Goal: Task Accomplishment & Management: Manage account settings

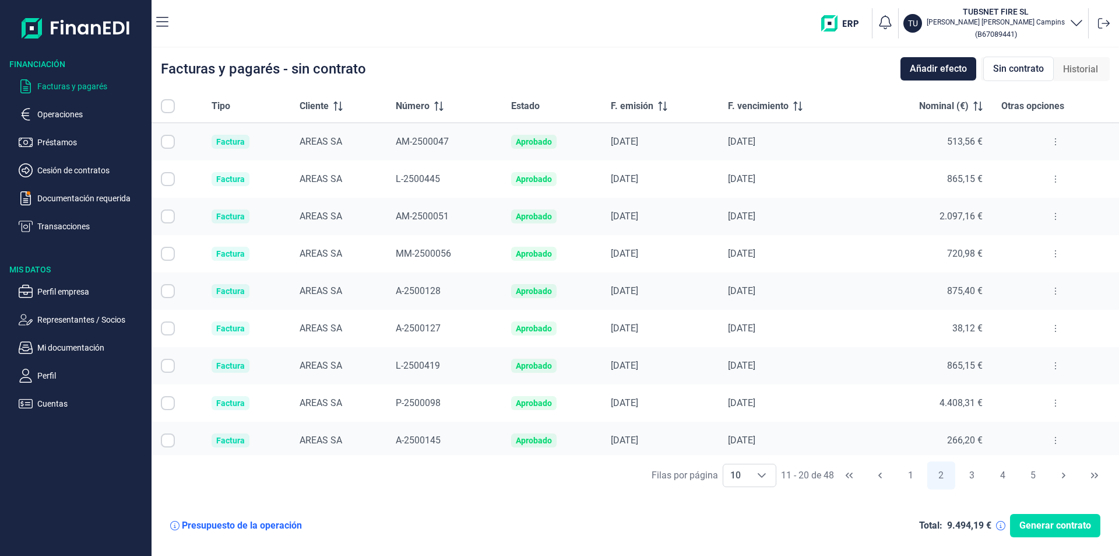
scroll to position [41, 0]
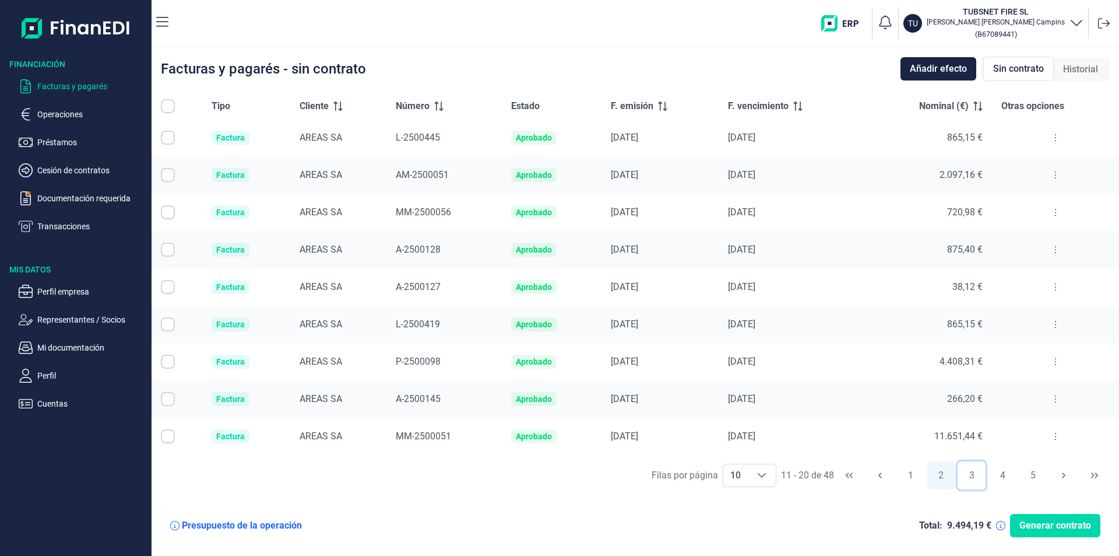
click at [972, 473] on button "3" at bounding box center [972, 475] width 28 height 28
click at [1048, 438] on button at bounding box center [1055, 436] width 21 height 19
click at [582, 485] on div "Filas por página 10 10 10 21 - 30 de 48 1 2 3 4 5" at bounding box center [636, 475] width 968 height 40
click at [1034, 4] on nav "TU TUBSNET FIRE SL [PERSON_NAME] ( B67089441 )" at bounding box center [636, 23] width 968 height 47
click at [1034, 19] on p "Alexander Garrido Campins" at bounding box center [996, 21] width 138 height 9
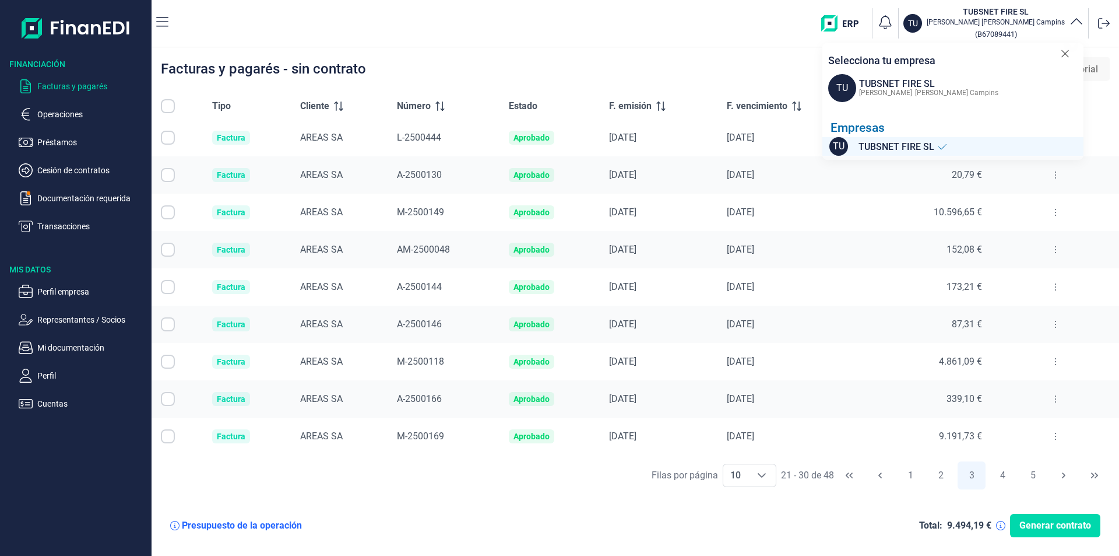
click at [1034, 22] on p "Alexander Garrido Campins" at bounding box center [996, 21] width 138 height 9
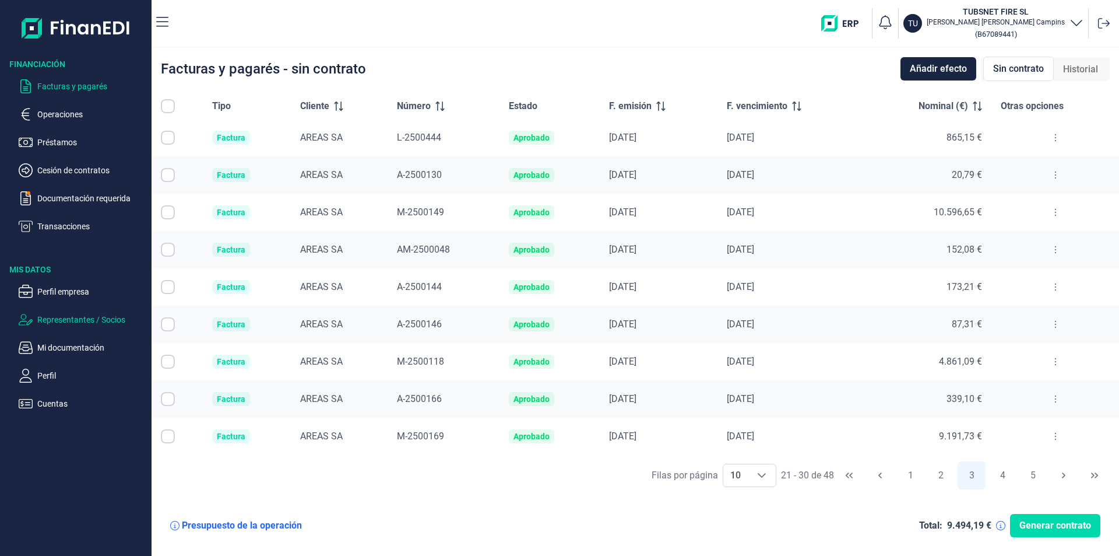
click at [89, 316] on p "Representantes / Socios" at bounding box center [92, 319] width 110 height 14
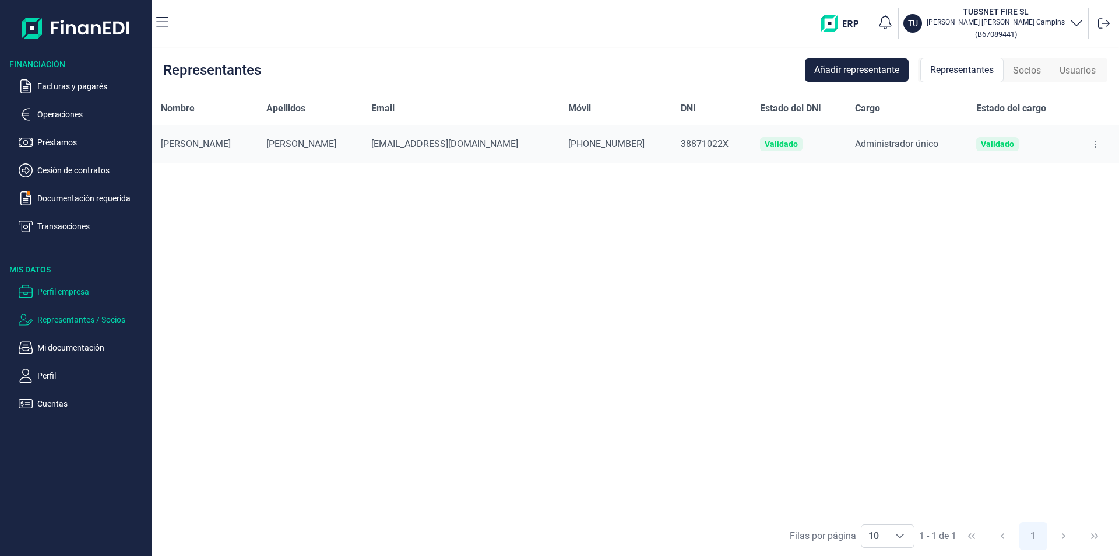
click at [77, 291] on p "Perfil empresa" at bounding box center [92, 291] width 110 height 14
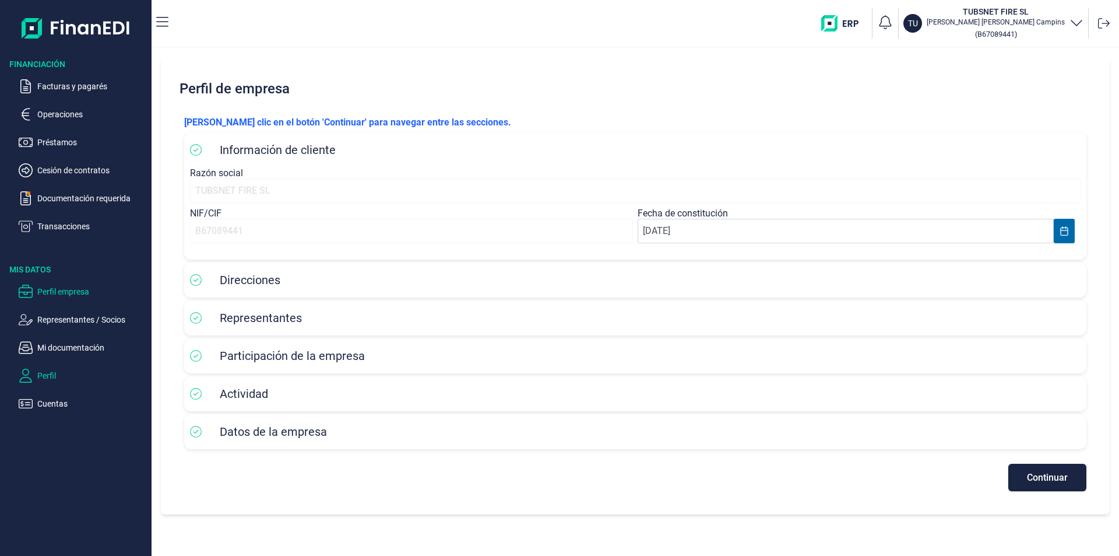
click at [52, 381] on p "Perfil" at bounding box center [92, 375] width 110 height 14
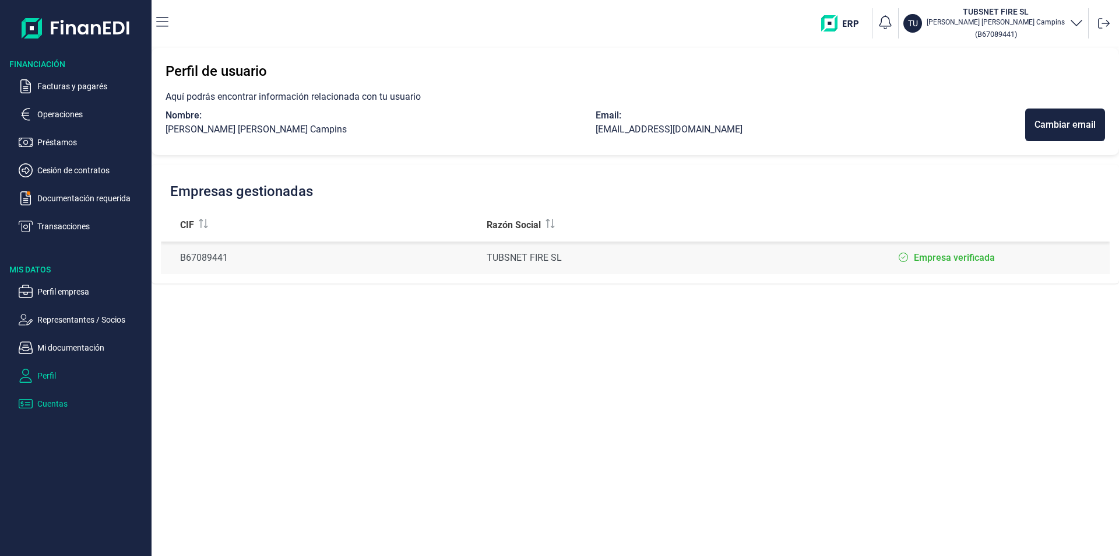
click at [54, 402] on p "Cuentas" at bounding box center [92, 403] width 110 height 14
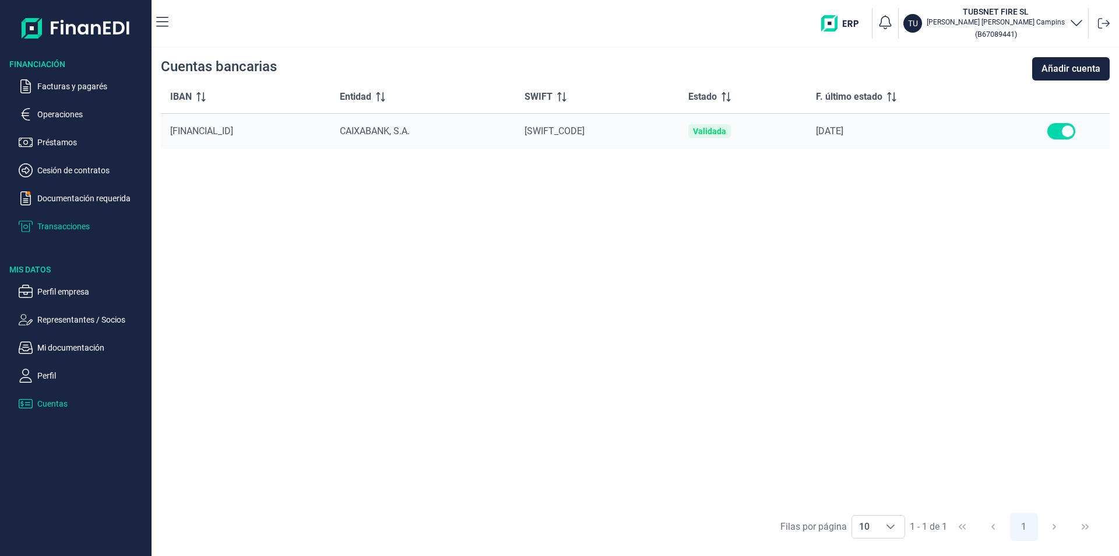
click at [61, 220] on p "Transacciones" at bounding box center [92, 226] width 110 height 14
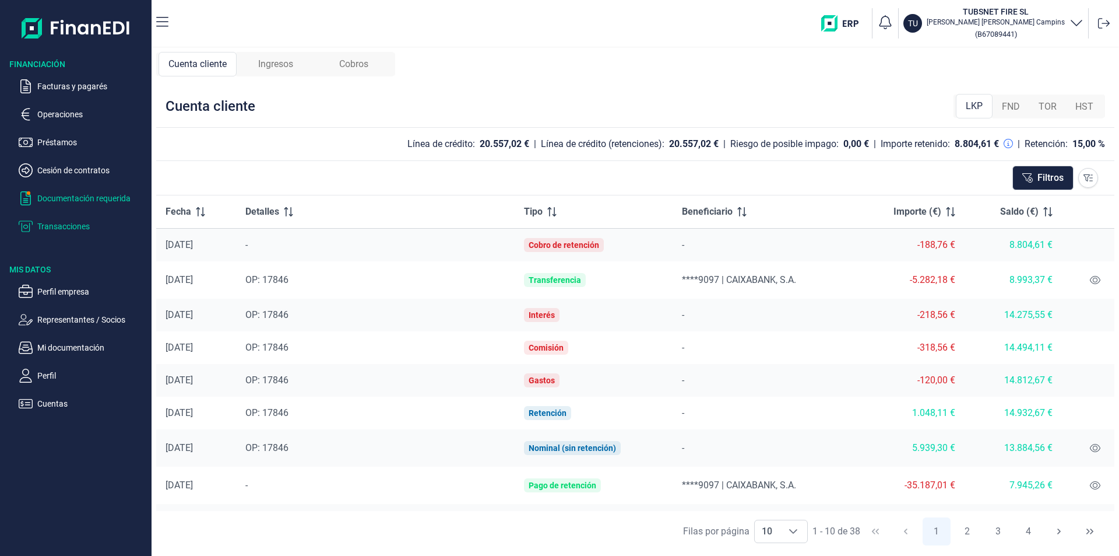
click at [69, 195] on p "Documentación requerida" at bounding box center [92, 198] width 110 height 14
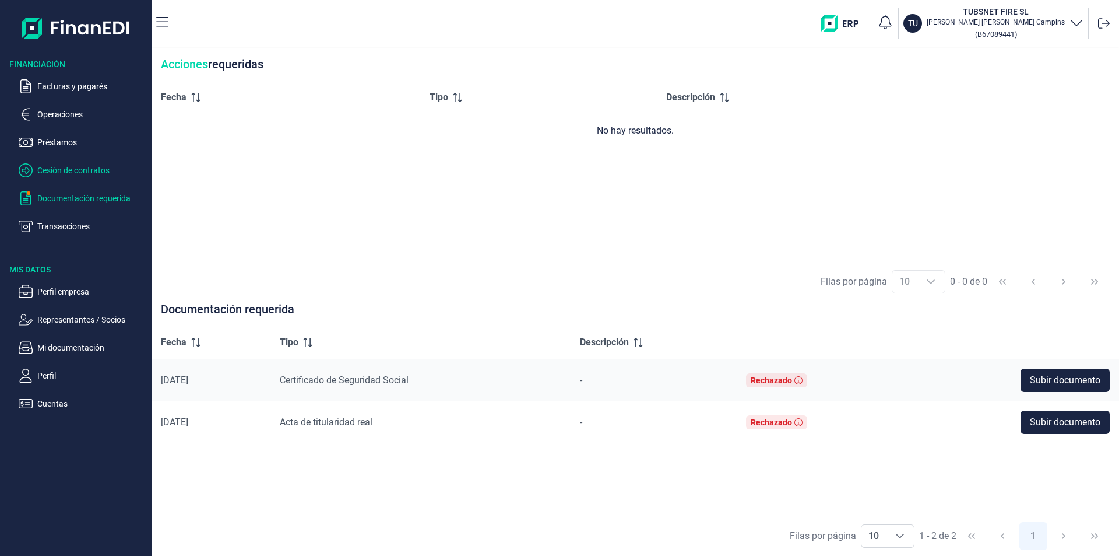
click at [72, 173] on p "Cesión de contratos" at bounding box center [92, 170] width 110 height 14
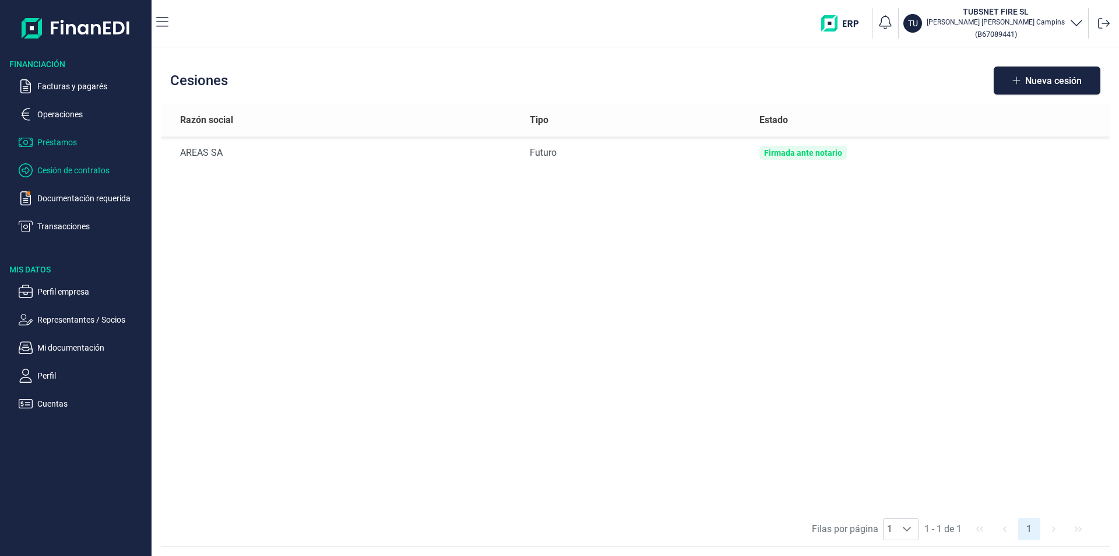
click at [52, 136] on p "Préstamos" at bounding box center [92, 142] width 110 height 14
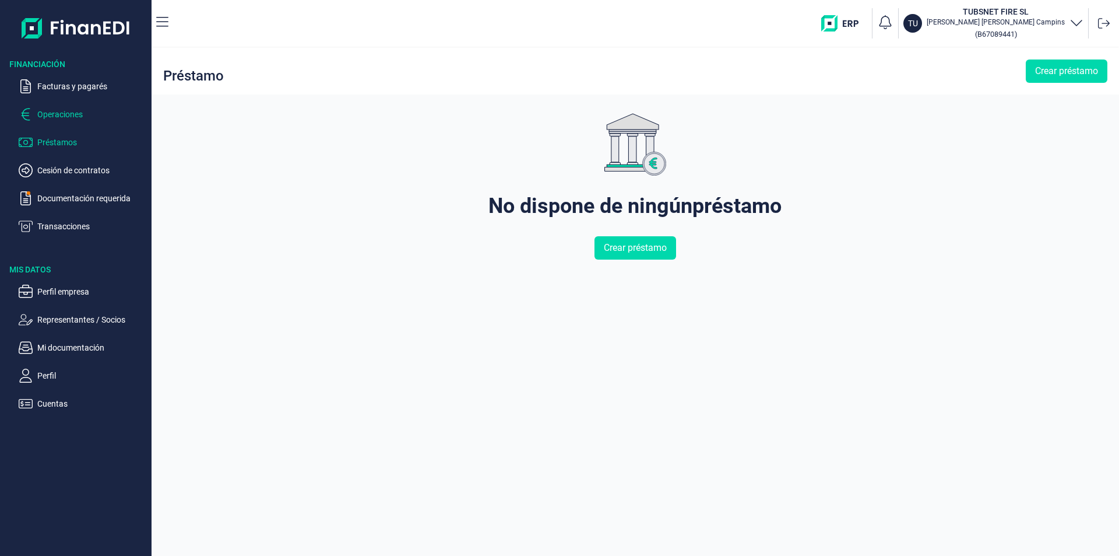
click at [55, 116] on p "Operaciones" at bounding box center [92, 114] width 110 height 14
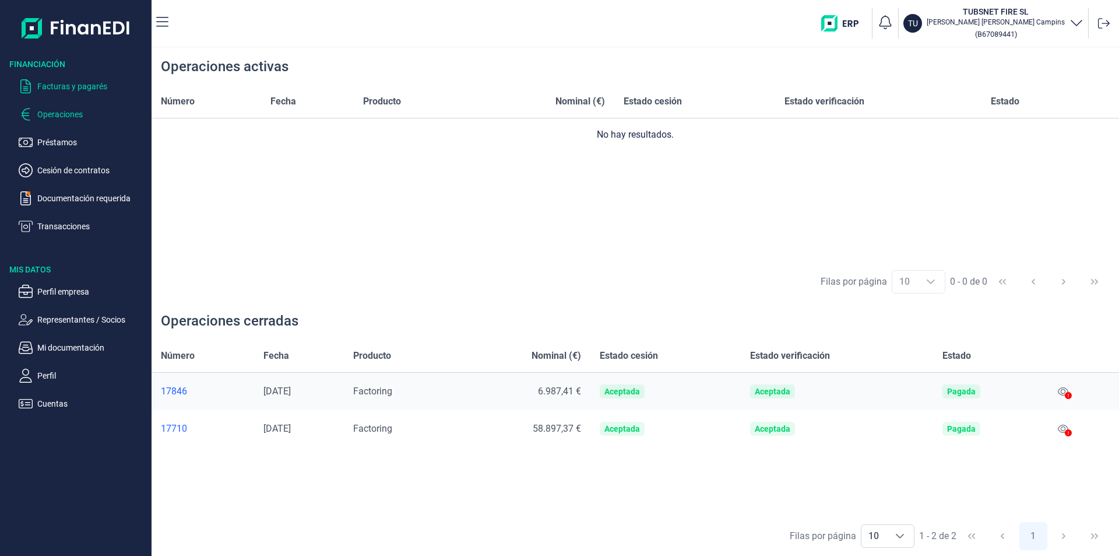
click at [59, 82] on p "Facturas y pagarés" at bounding box center [92, 86] width 110 height 14
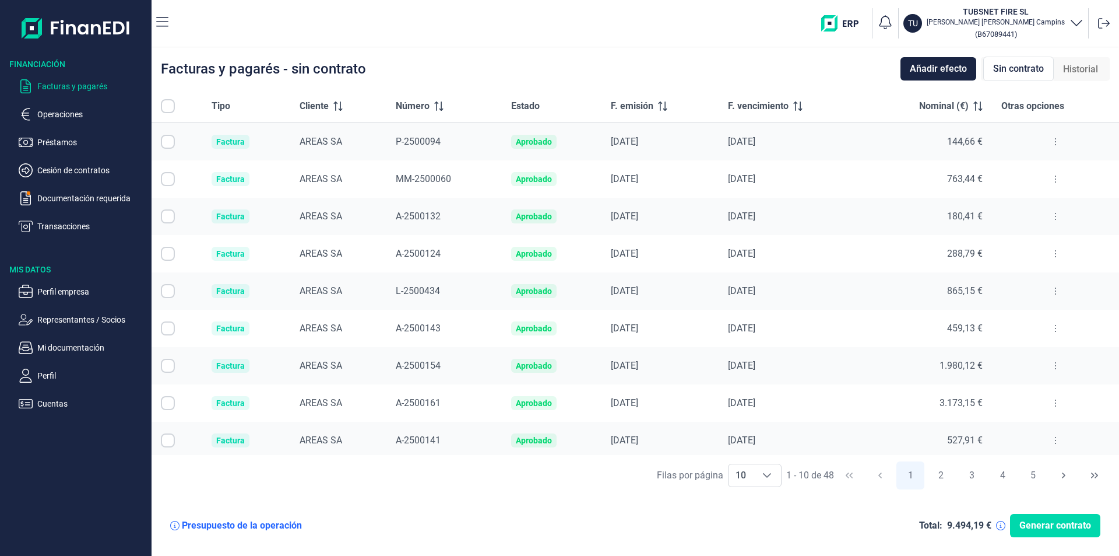
checkbox input "true"
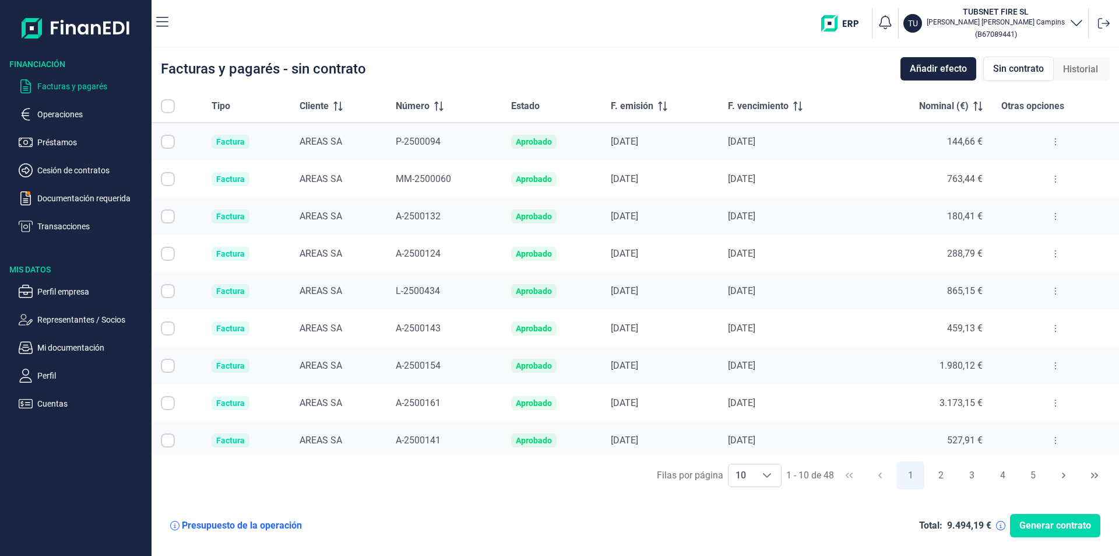
checkbox input "true"
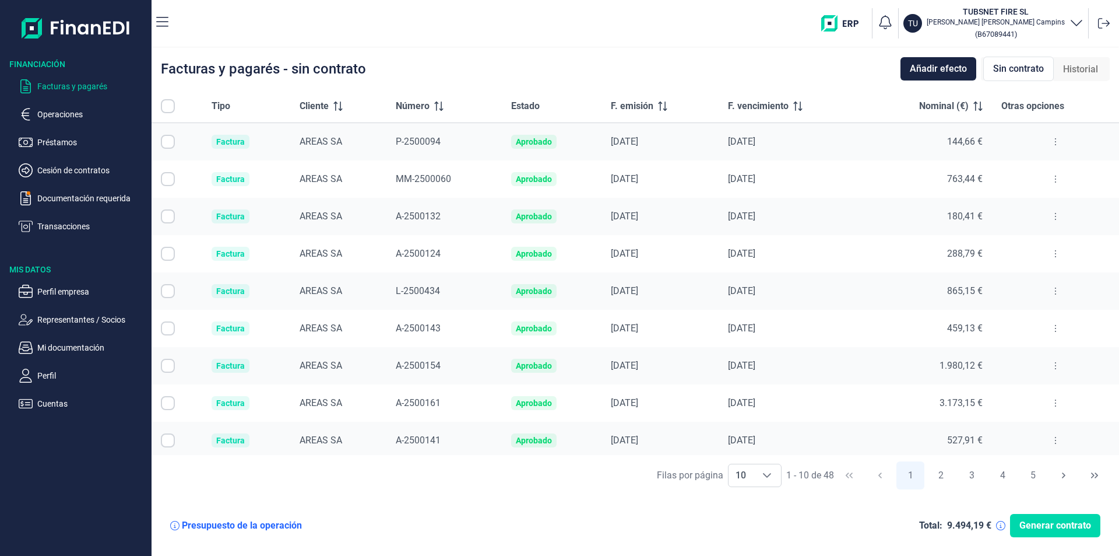
checkbox input "true"
click at [60, 284] on ul "Perfil empresa Representantes / Socios Mi documentación Perfil Cuentas" at bounding box center [76, 342] width 152 height 135
click at [1070, 26] on icon "button" at bounding box center [1077, 22] width 14 height 14
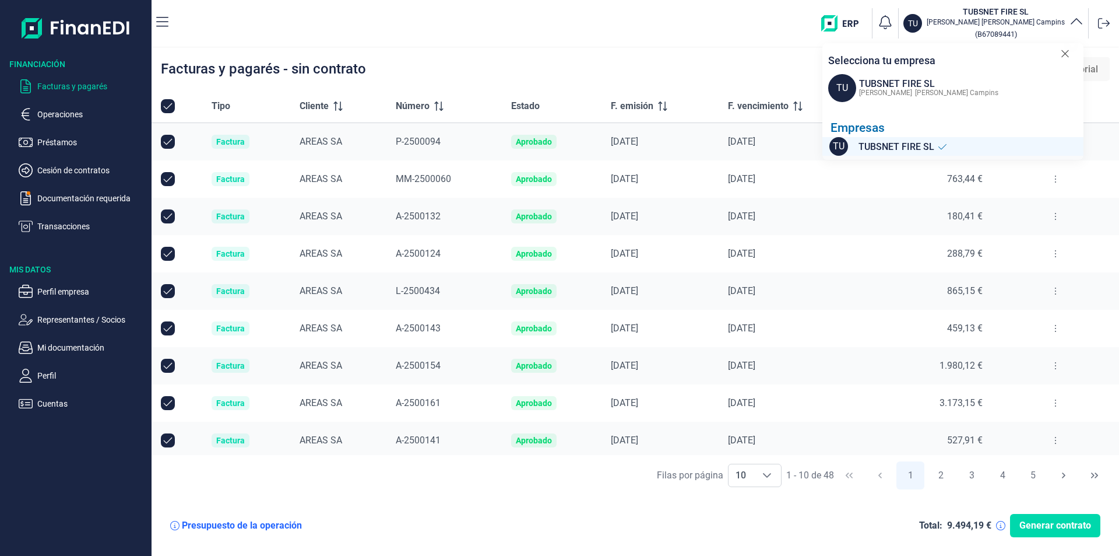
click at [865, 91] on span "[PERSON_NAME]" at bounding box center [885, 93] width 53 height 8
click at [894, 20] on icon "button" at bounding box center [885, 22] width 16 height 16
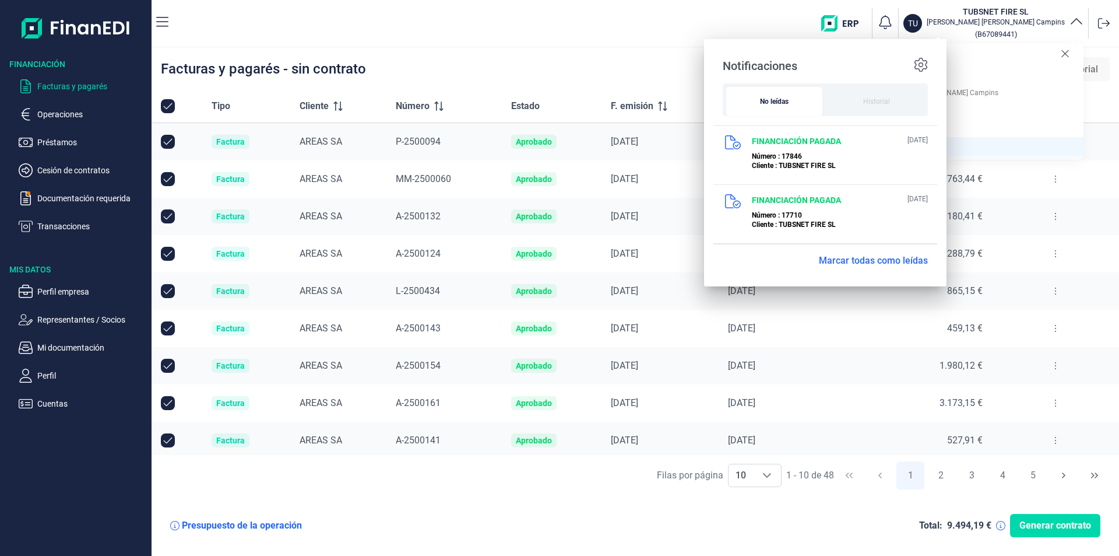
click at [814, 19] on div "TU TUBSNET FIRE SL Alexander Garrido Campins ( B67089441 ) Selecciona tu empres…" at bounding box center [646, 23] width 937 height 37
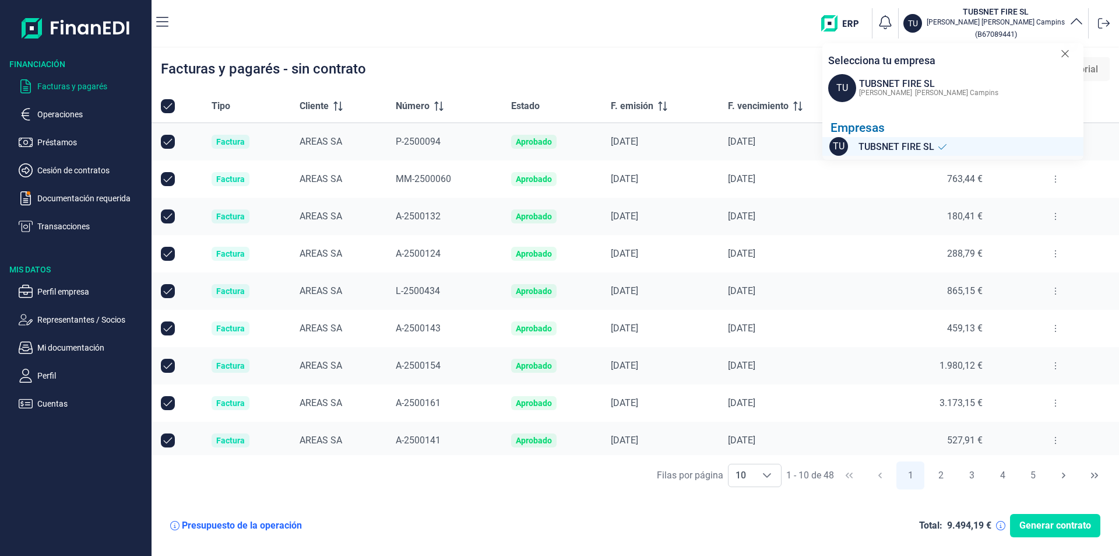
click at [867, 16] on img "button" at bounding box center [844, 23] width 46 height 16
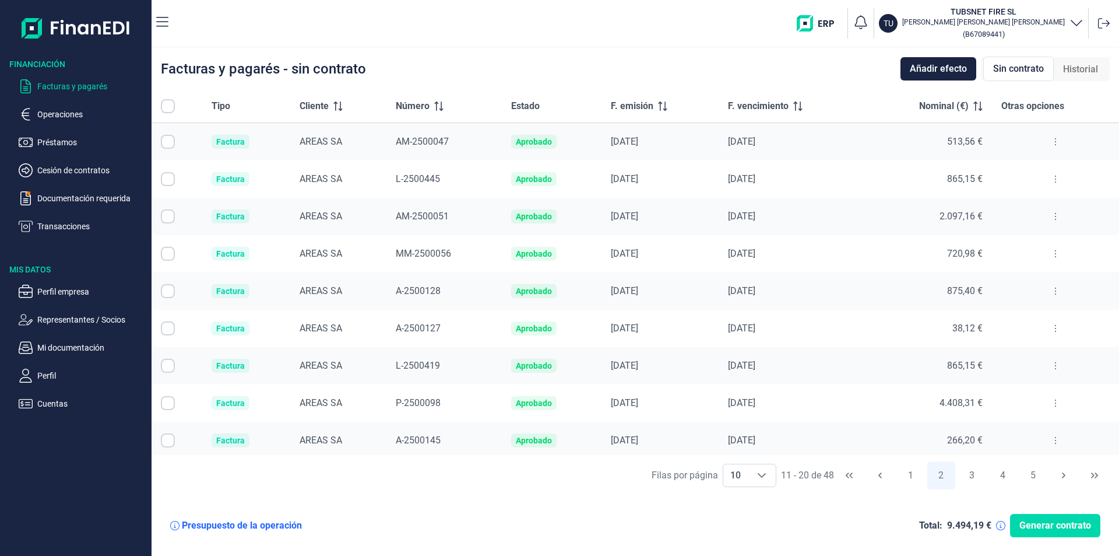
scroll to position [41, 0]
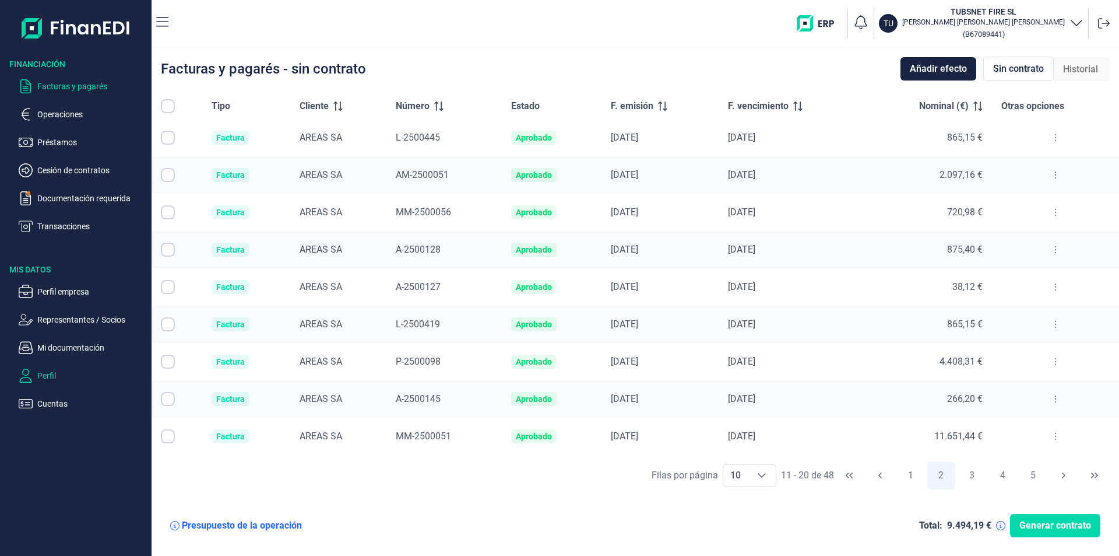
click at [42, 372] on p "Perfil" at bounding box center [92, 375] width 110 height 14
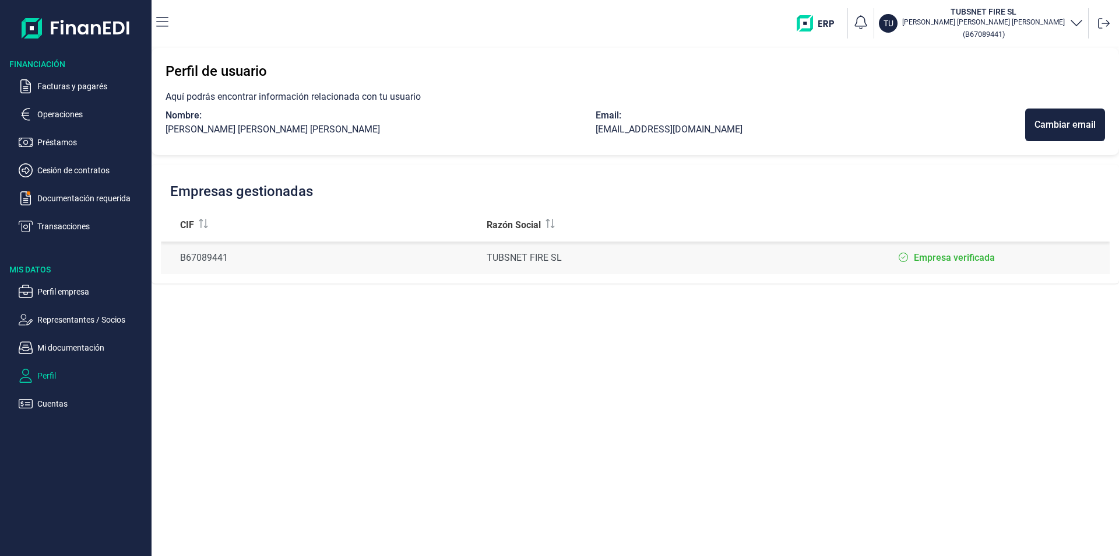
click at [1077, 22] on icon "button" at bounding box center [1077, 22] width 14 height 14
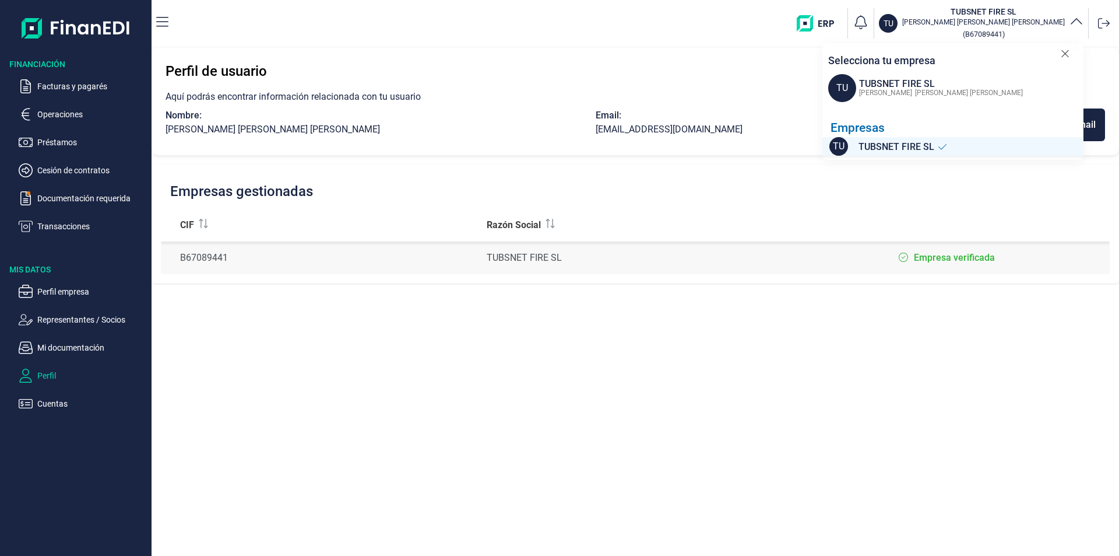
click at [1077, 22] on icon "button" at bounding box center [1077, 22] width 14 height 14
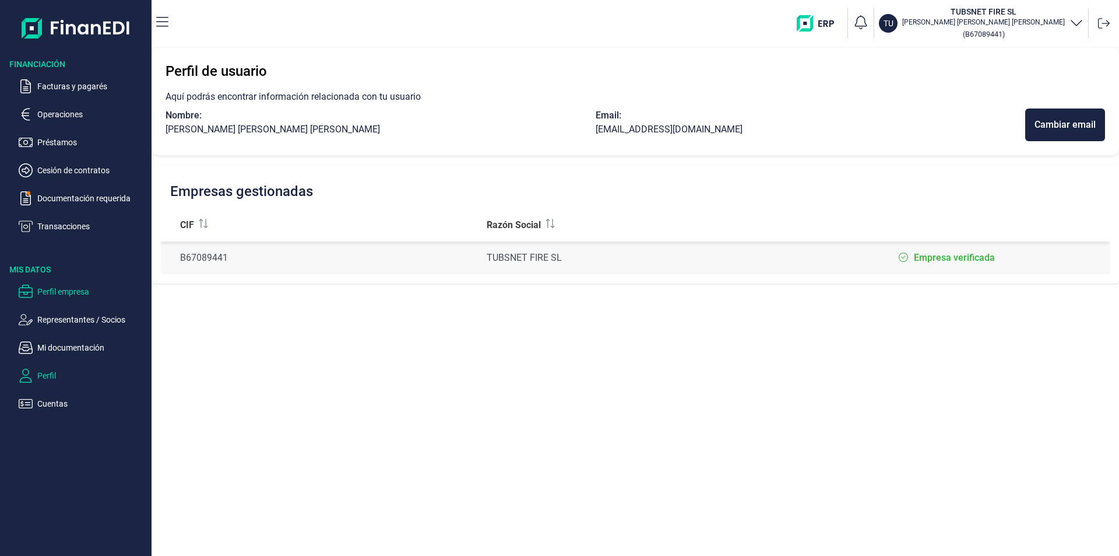
click at [59, 287] on p "Perfil empresa" at bounding box center [92, 291] width 110 height 14
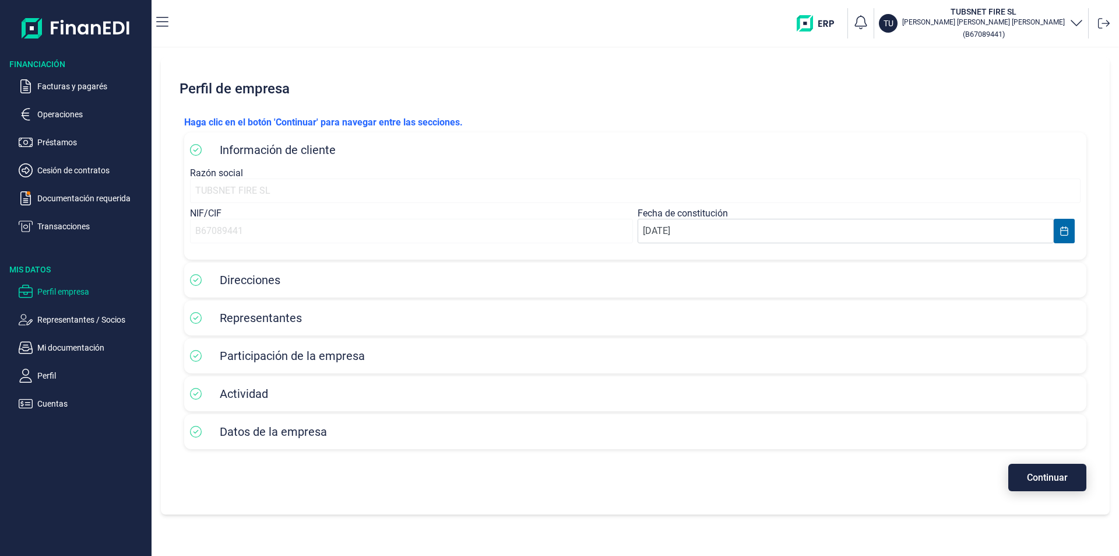
click at [1055, 477] on span "Continuar" at bounding box center [1047, 477] width 41 height 9
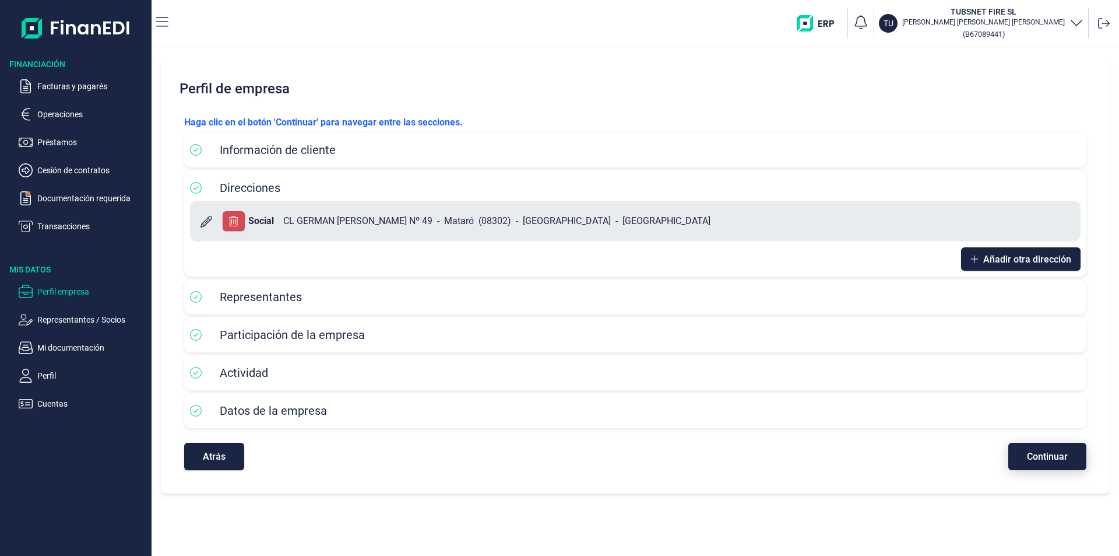
click at [1053, 455] on span "Continuar" at bounding box center [1047, 456] width 41 height 9
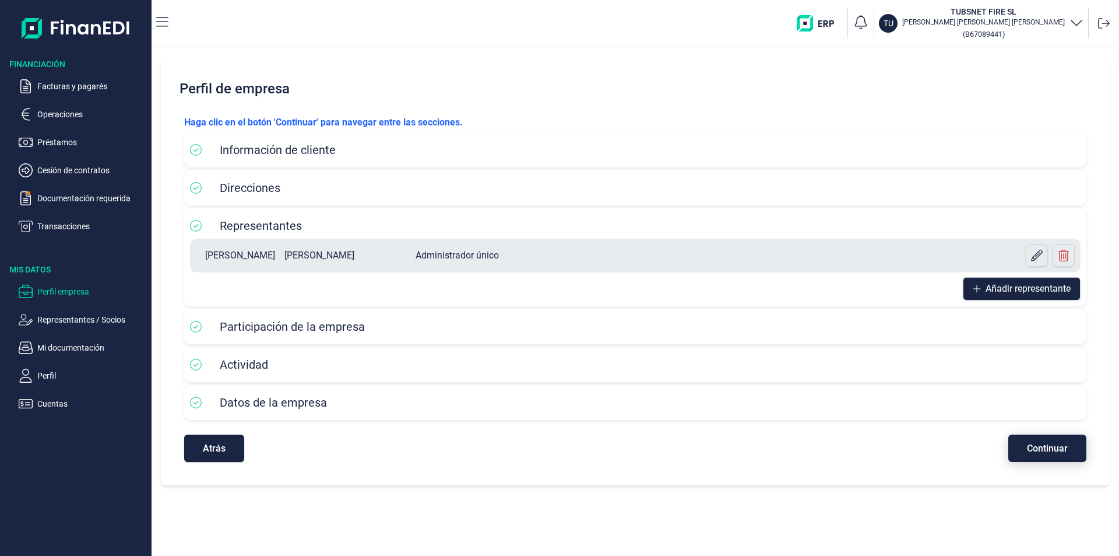
click at [1053, 455] on button "Continuar" at bounding box center [1048, 447] width 78 height 27
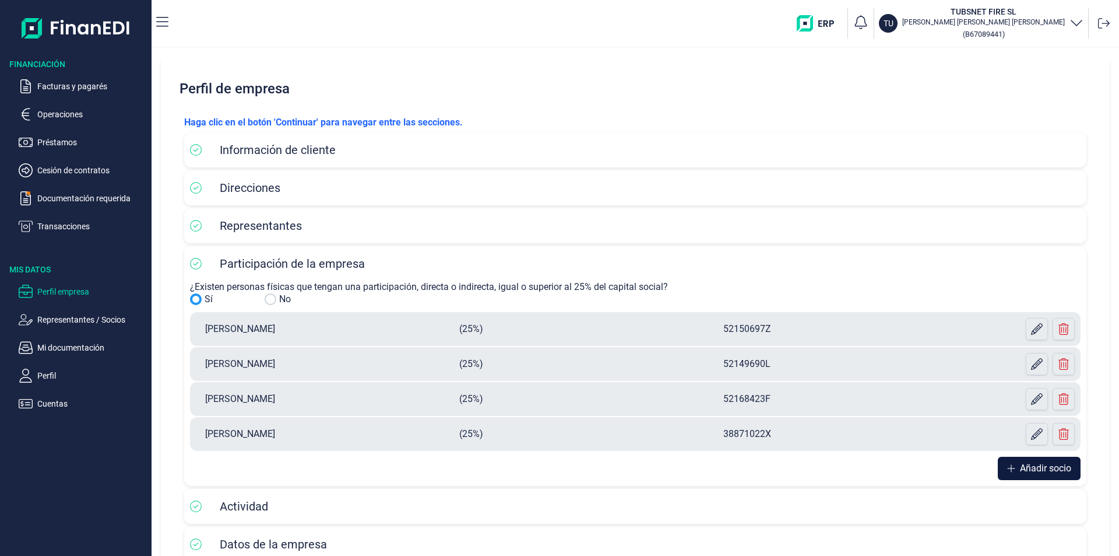
click at [1037, 479] on button "Añadir socio" at bounding box center [1039, 467] width 83 height 23
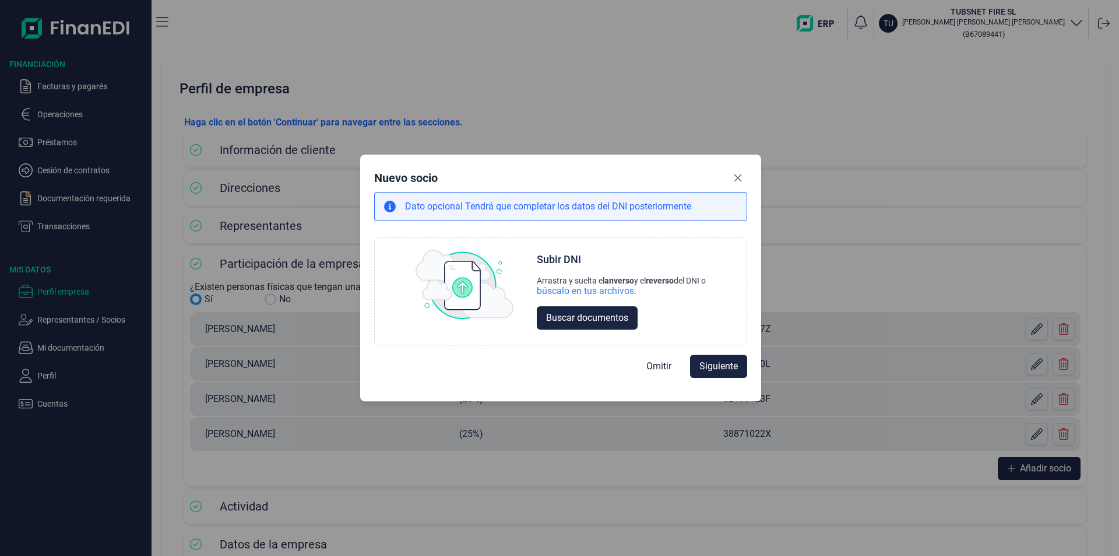
click at [727, 176] on div "Nuevo socio" at bounding box center [560, 179] width 373 height 23
click at [744, 176] on button "Close" at bounding box center [738, 177] width 19 height 19
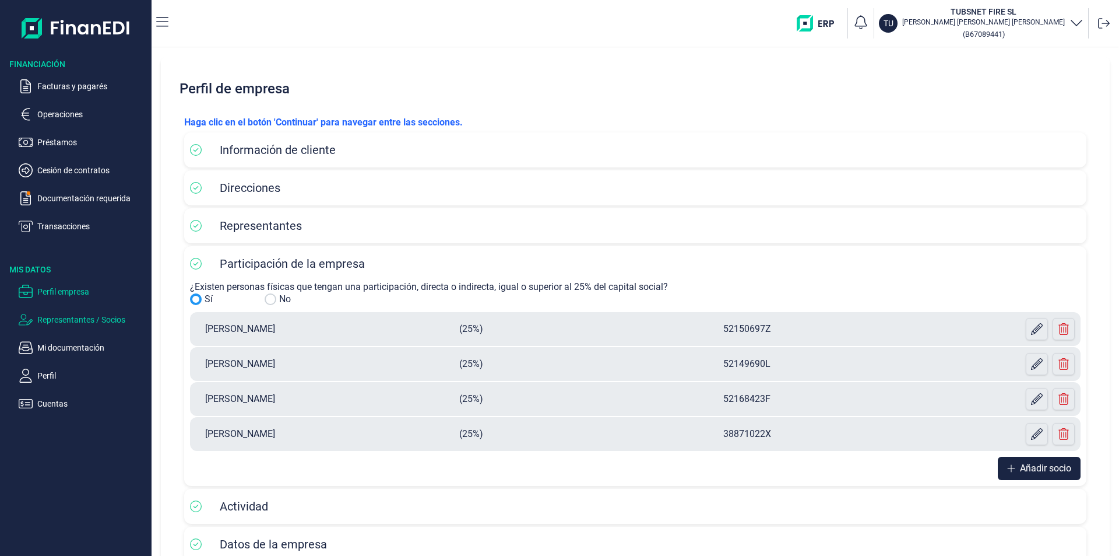
click at [71, 322] on p "Representantes / Socios" at bounding box center [92, 319] width 110 height 14
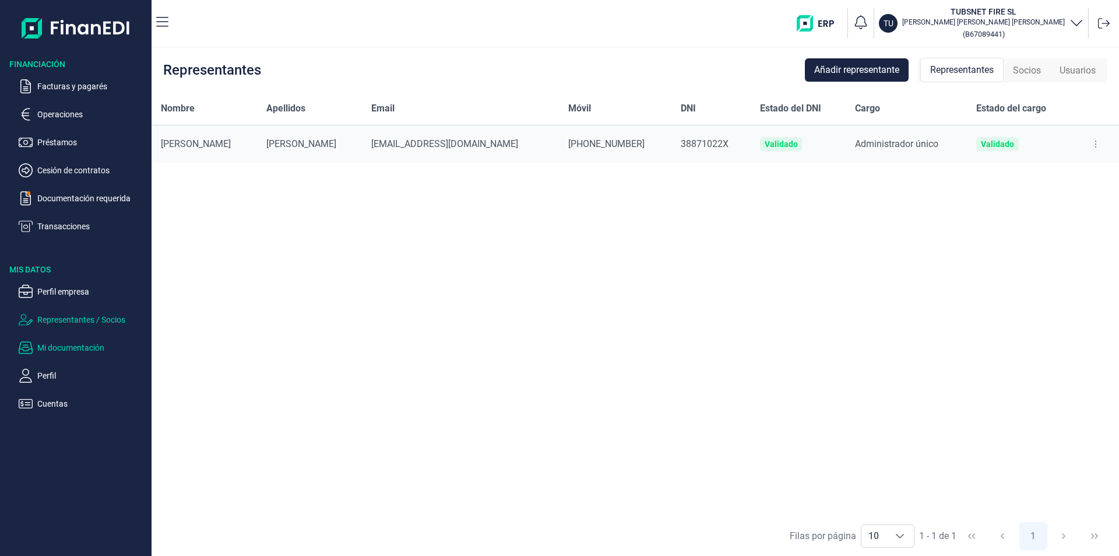
click at [74, 347] on p "Mi documentación" at bounding box center [92, 347] width 110 height 14
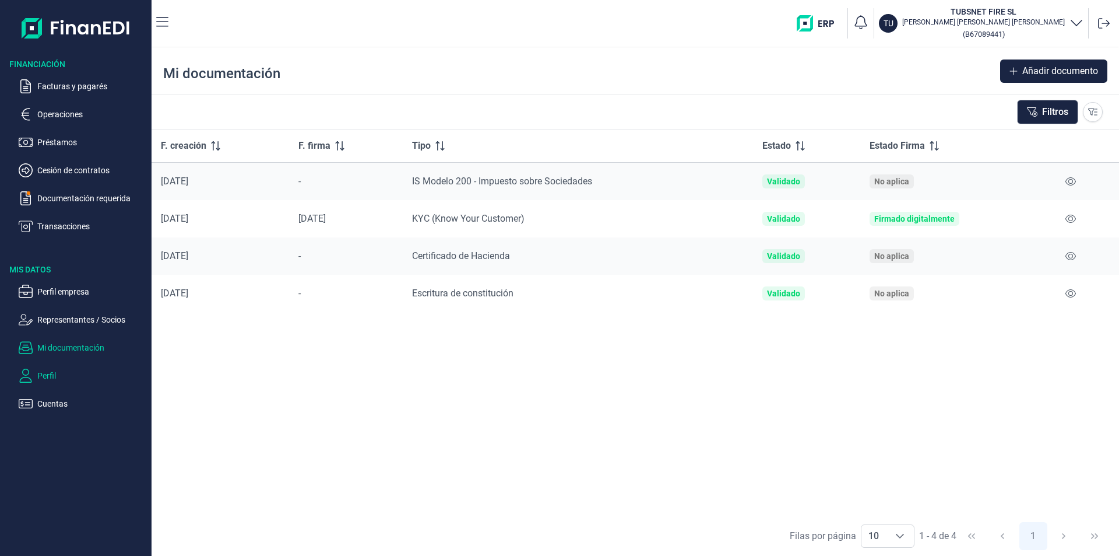
click at [44, 381] on p "Perfil" at bounding box center [92, 375] width 110 height 14
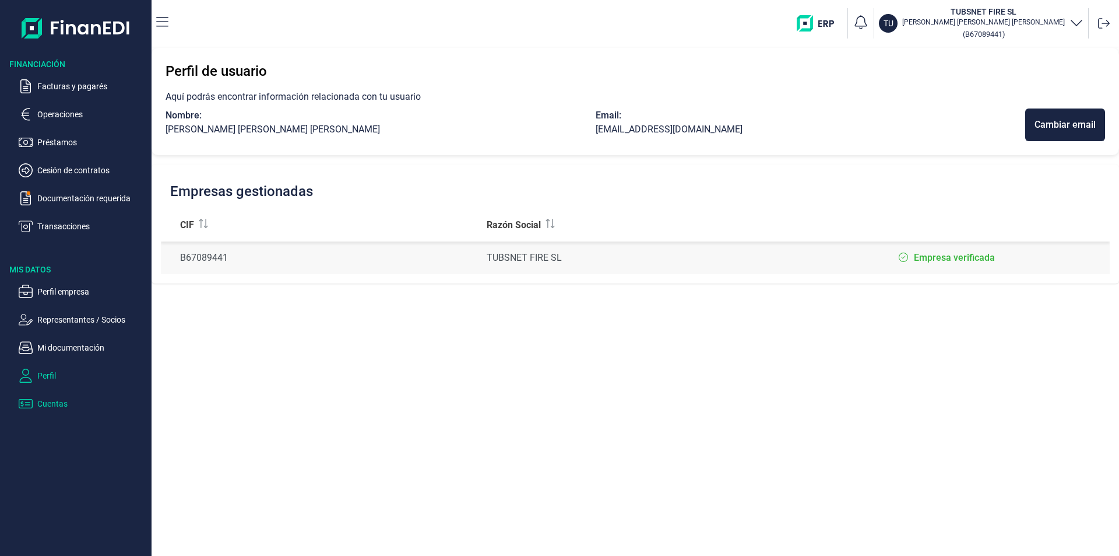
click at [59, 403] on p "Cuentas" at bounding box center [92, 403] width 110 height 14
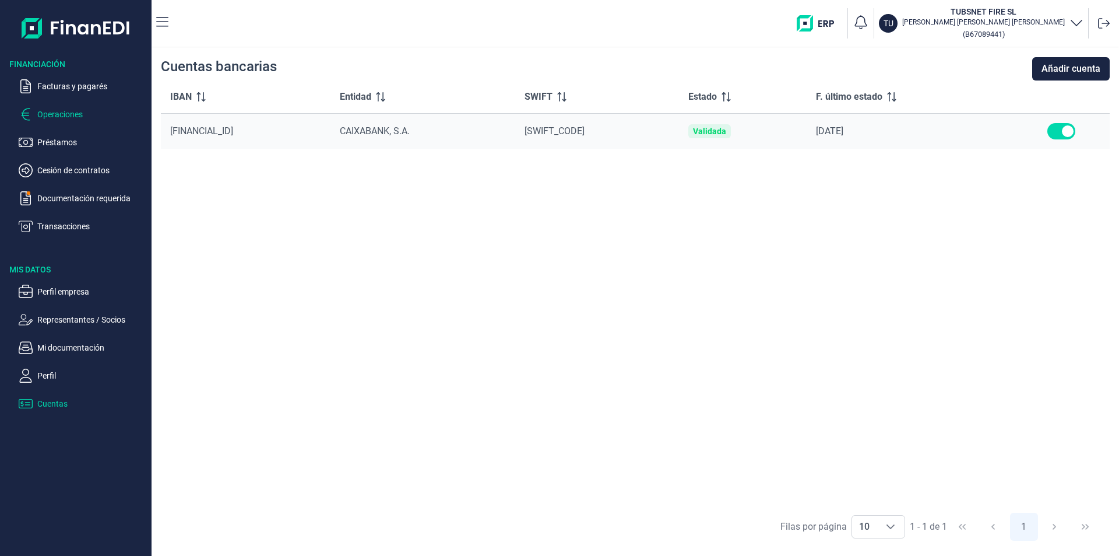
click at [66, 120] on p "Operaciones" at bounding box center [92, 114] width 110 height 14
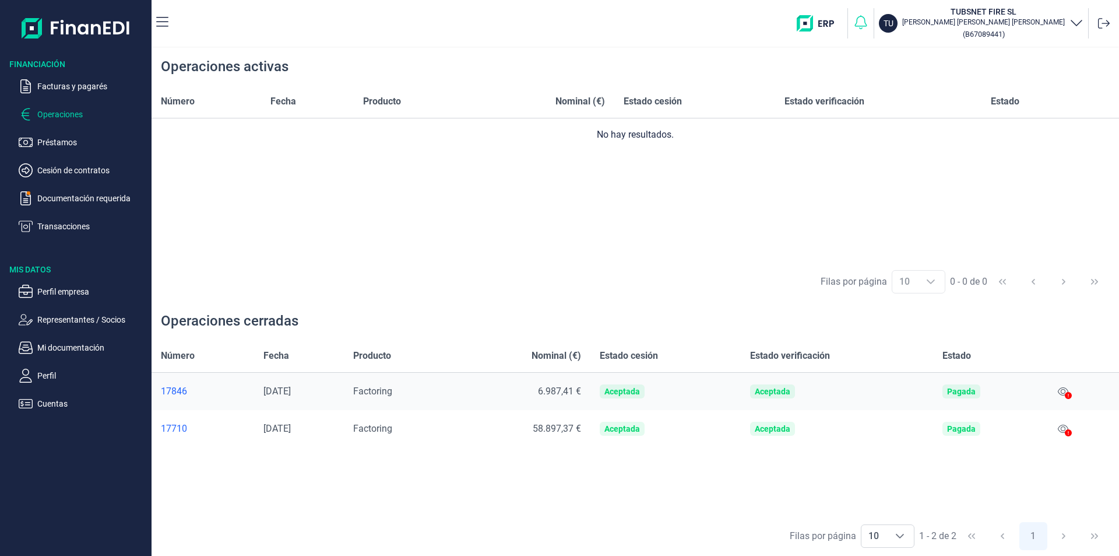
click at [869, 24] on icon "button" at bounding box center [861, 22] width 16 height 16
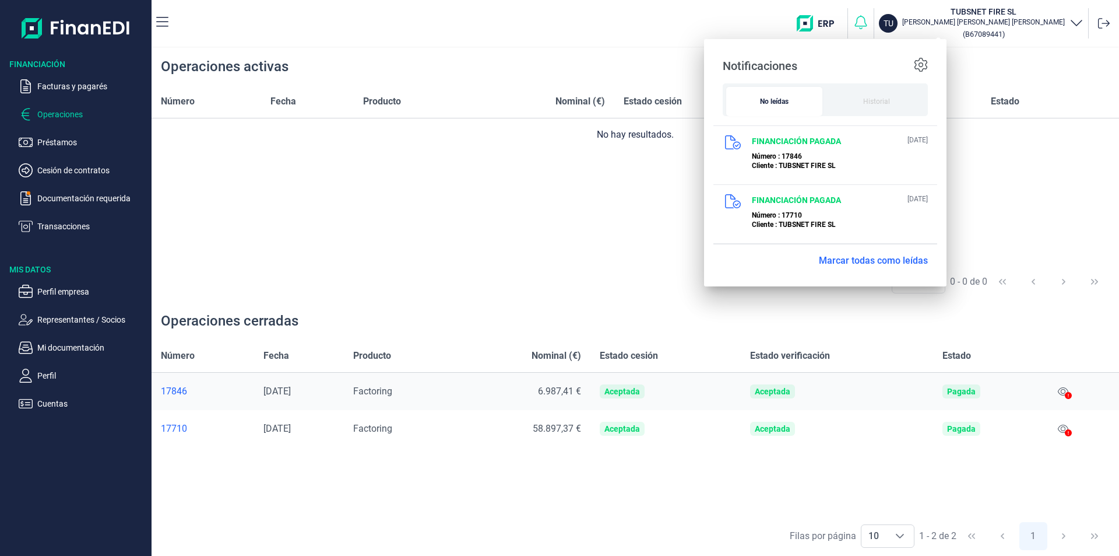
click at [869, 24] on icon "button" at bounding box center [861, 22] width 16 height 16
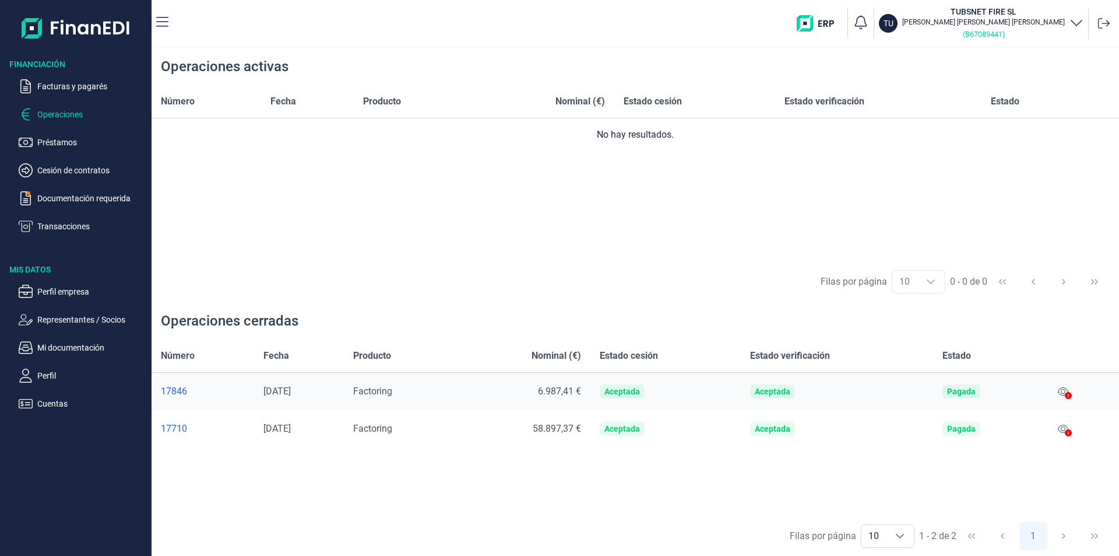
click at [1053, 27] on p "( B67089441 )" at bounding box center [983, 34] width 163 height 14
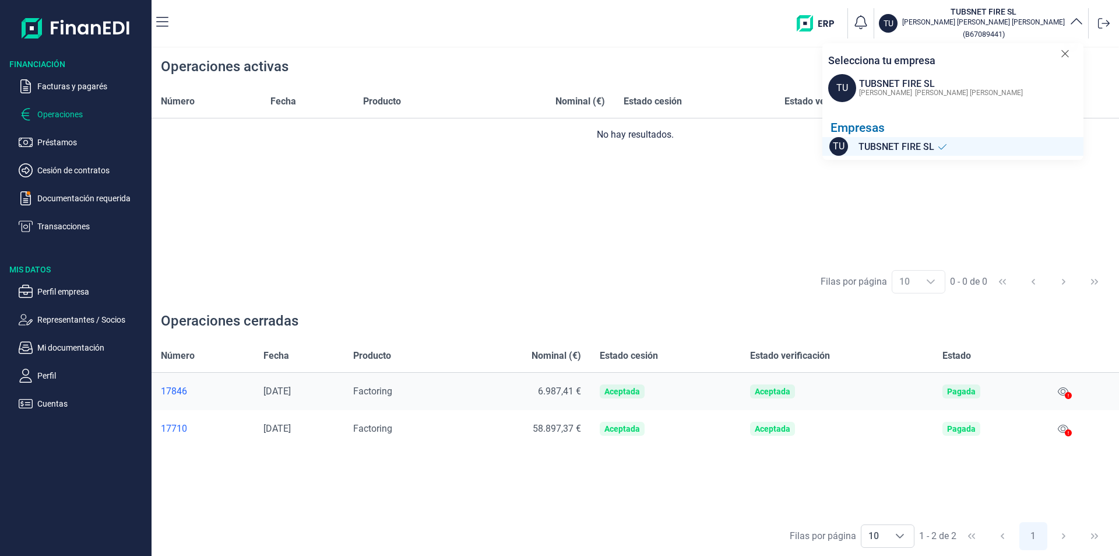
click at [839, 97] on span "TU" at bounding box center [842, 88] width 28 height 28
click at [915, 90] on span "[PERSON_NAME] [PERSON_NAME]" at bounding box center [969, 93] width 108 height 8
click at [907, 151] on span "TUBSNET FIRE SL" at bounding box center [897, 147] width 76 height 15
click at [1000, 346] on th "Estado" at bounding box center [988, 355] width 111 height 33
click at [554, 250] on div "Número Fecha Producto Nominal (€) Estado cesión Estado verificación Estado No h…" at bounding box center [636, 173] width 968 height 177
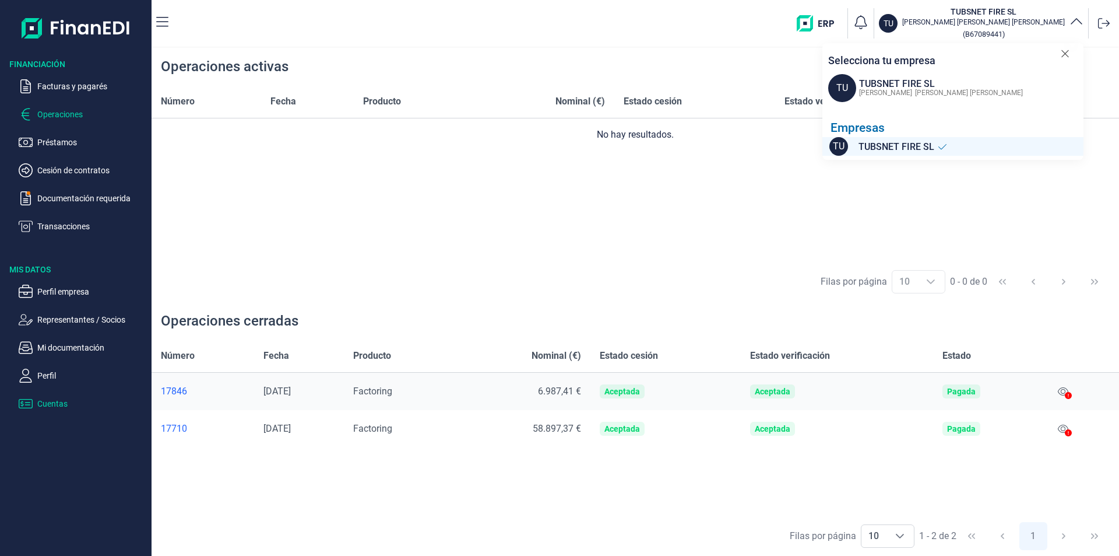
click at [48, 404] on p "Cuentas" at bounding box center [92, 403] width 110 height 14
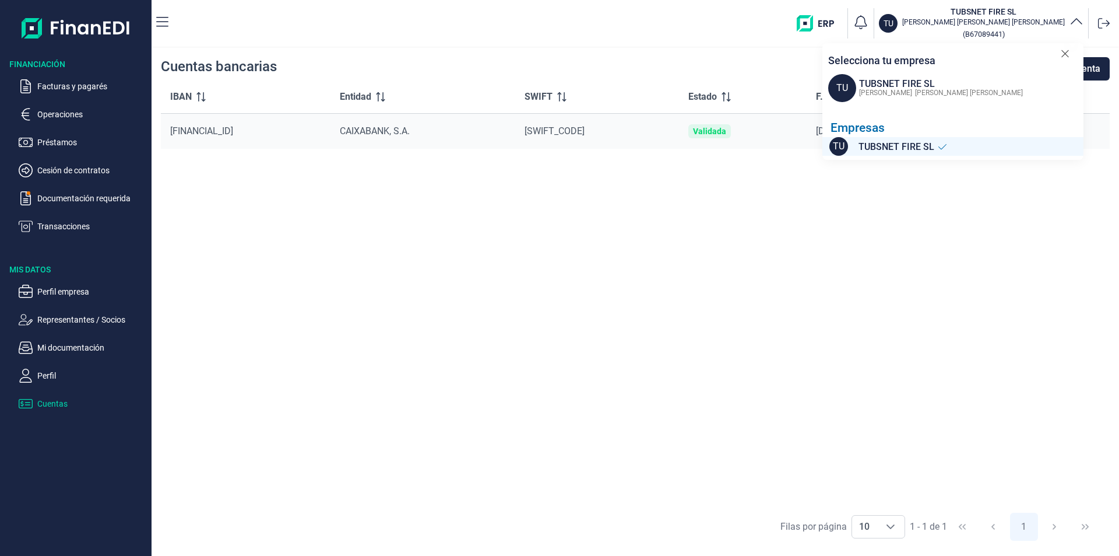
click at [1067, 52] on icon at bounding box center [1065, 54] width 9 height 12
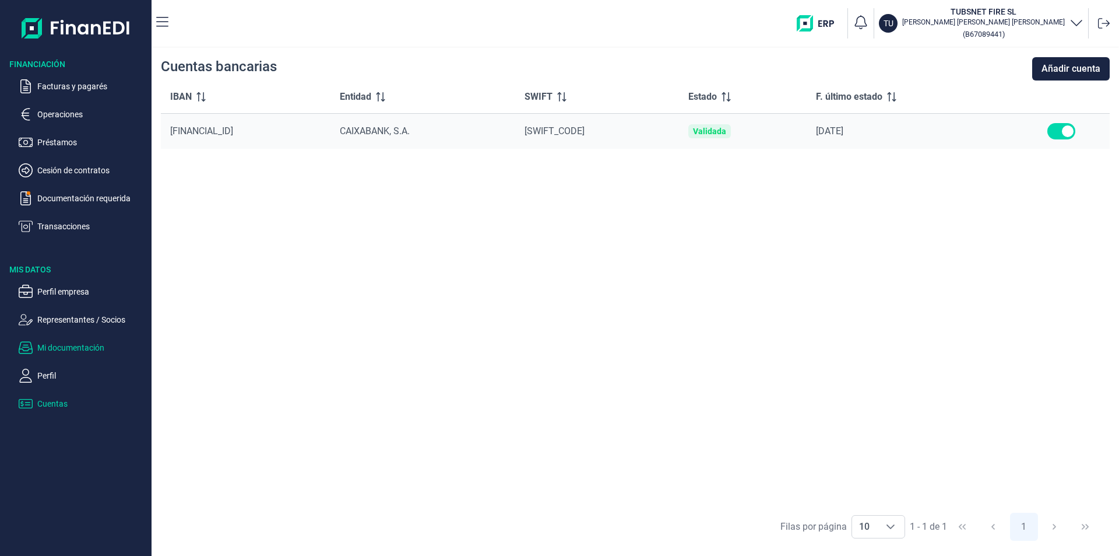
click at [38, 351] on p "Mi documentación" at bounding box center [92, 347] width 110 height 14
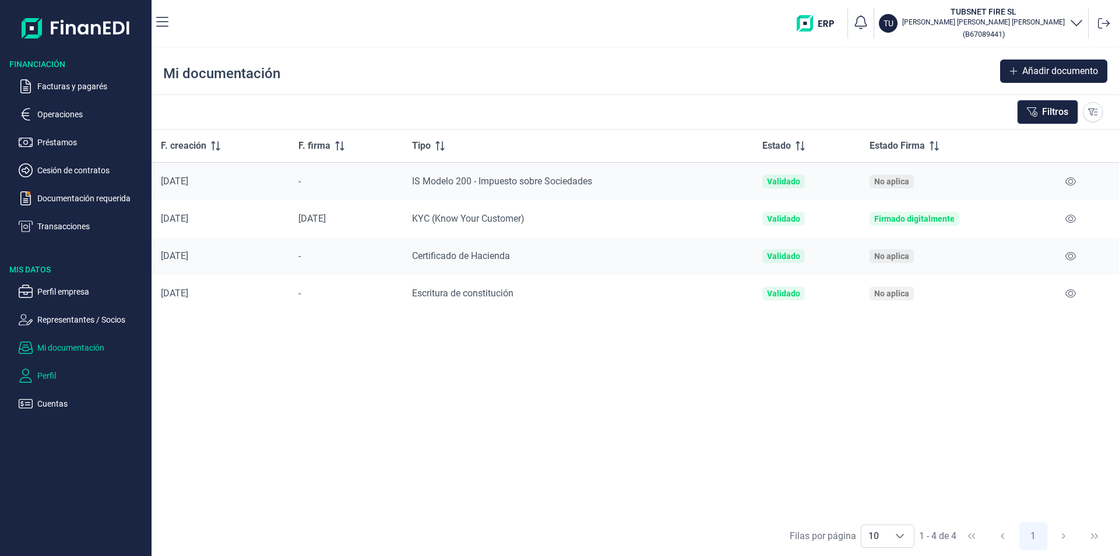
click at [47, 378] on p "Perfil" at bounding box center [92, 375] width 110 height 14
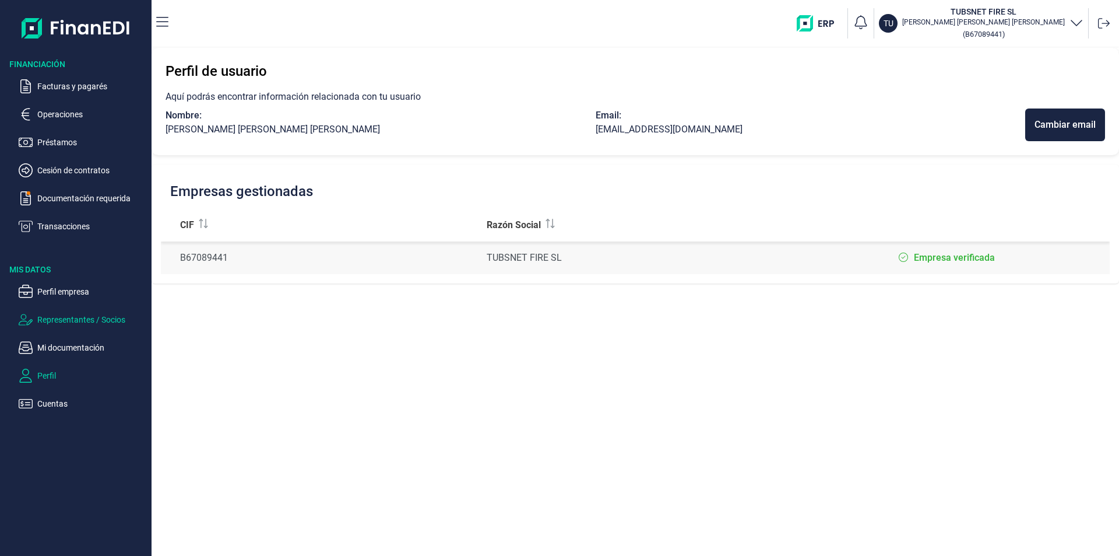
click at [62, 323] on p "Representantes / Socios" at bounding box center [92, 319] width 110 height 14
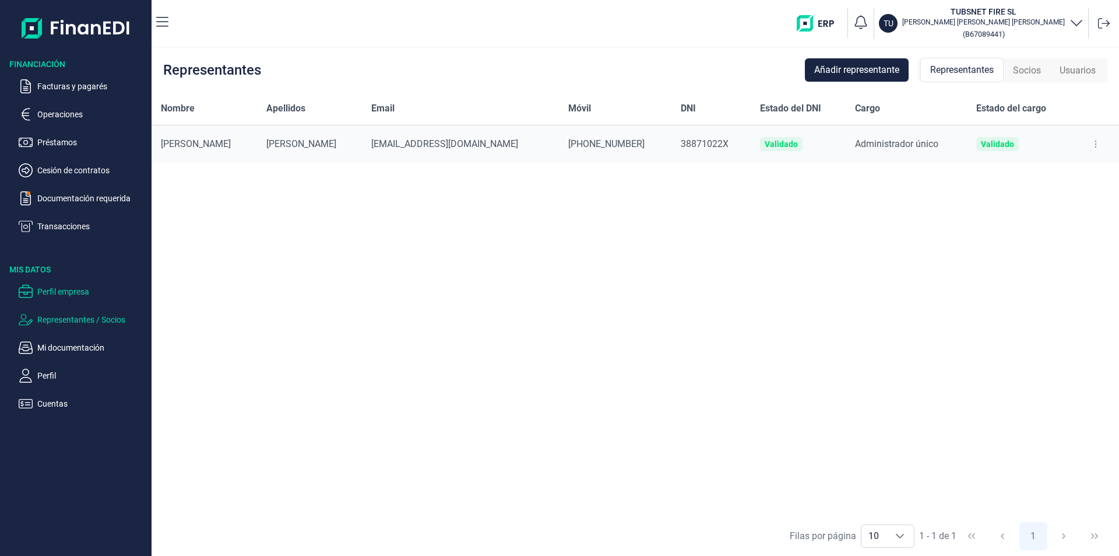
click at [62, 287] on p "Perfil empresa" at bounding box center [92, 291] width 110 height 14
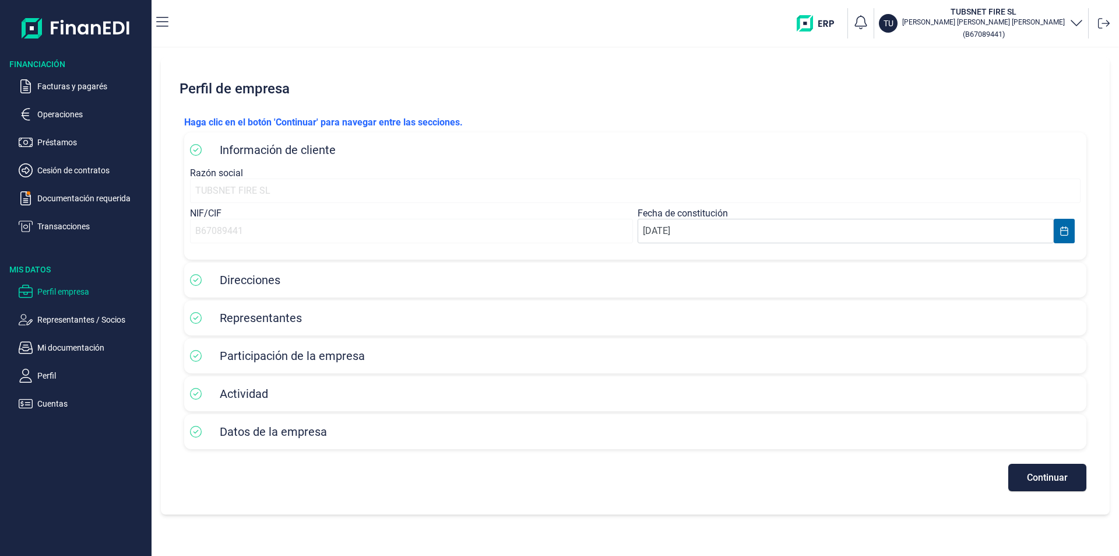
click at [249, 427] on span "Datos de la empresa" at bounding box center [273, 431] width 107 height 14
click at [72, 233] on div "Financiación Facturas y pagarés Operaciones Préstamos Cesión de contratos Docum…" at bounding box center [76, 229] width 152 height 364
click at [69, 220] on p "Transacciones" at bounding box center [92, 226] width 110 height 14
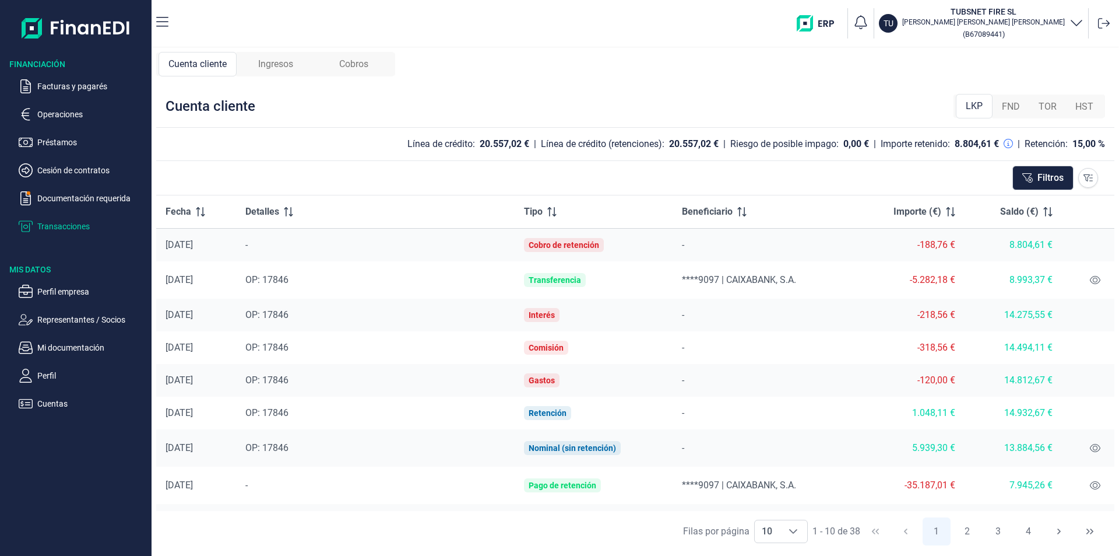
click at [929, 18] on div "TU TUBSNET FIRE SL [PERSON_NAME] ( B67089441 )" at bounding box center [956, 23] width 318 height 37
click at [869, 21] on icon "button" at bounding box center [861, 22] width 16 height 16
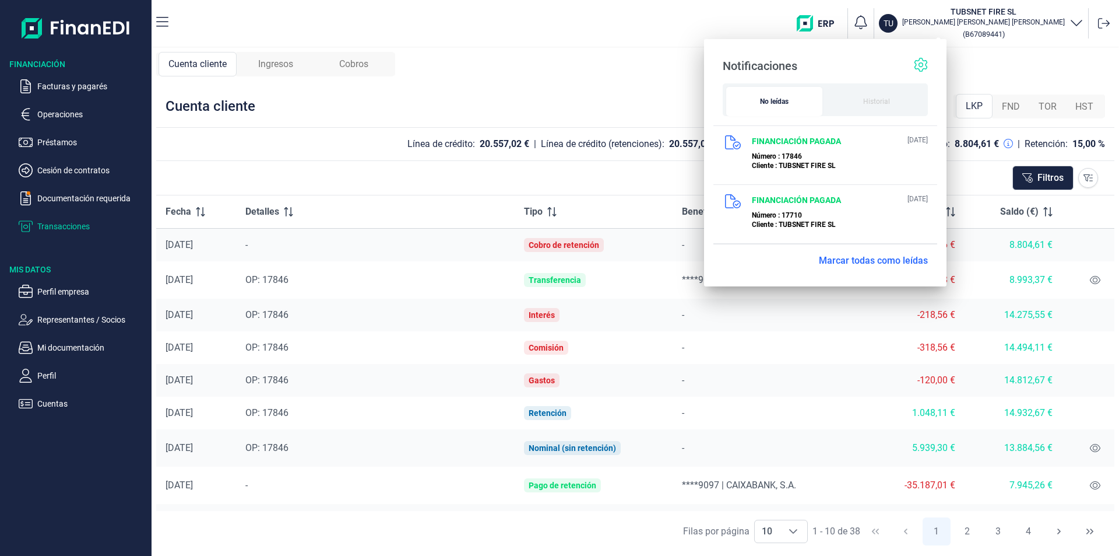
click at [923, 62] on icon at bounding box center [921, 65] width 14 height 14
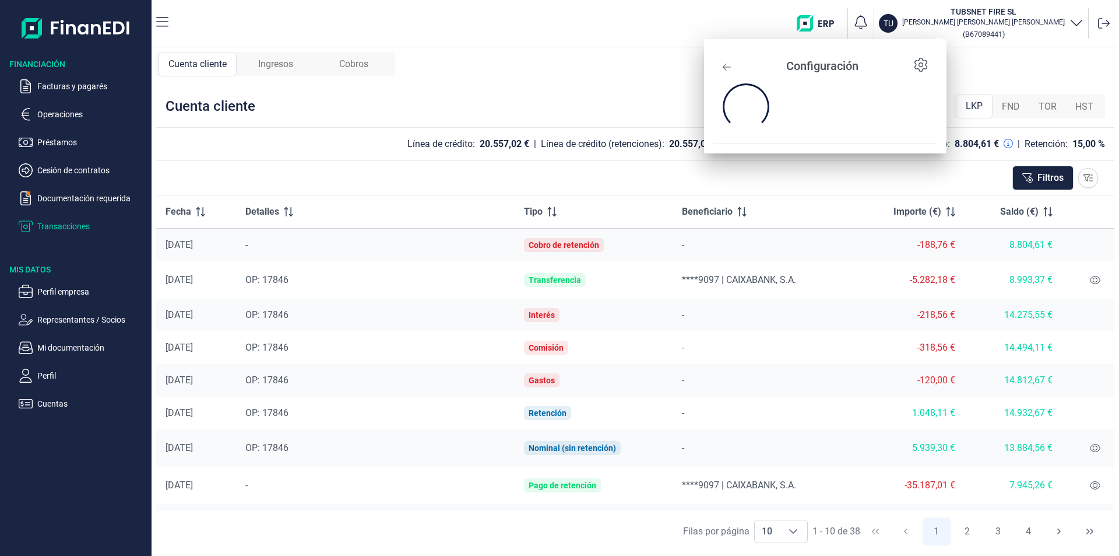
click at [726, 63] on icon at bounding box center [727, 65] width 8 height 14
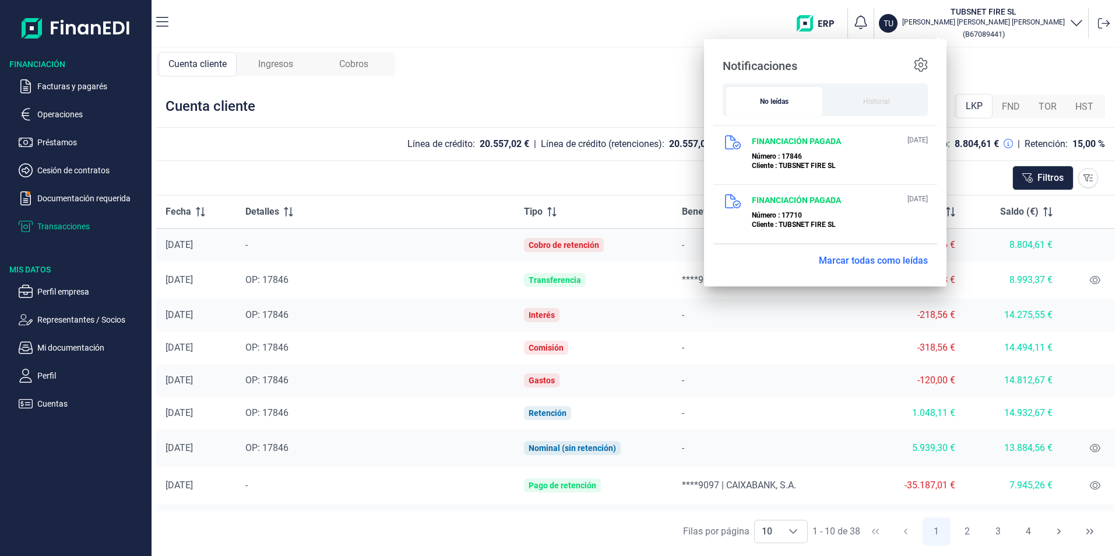
click at [568, 80] on div "Cuenta cliente Ingresos Cobros Cuenta cliente LKP FND TOR HST Línea de crédito:…" at bounding box center [636, 302] width 968 height 508
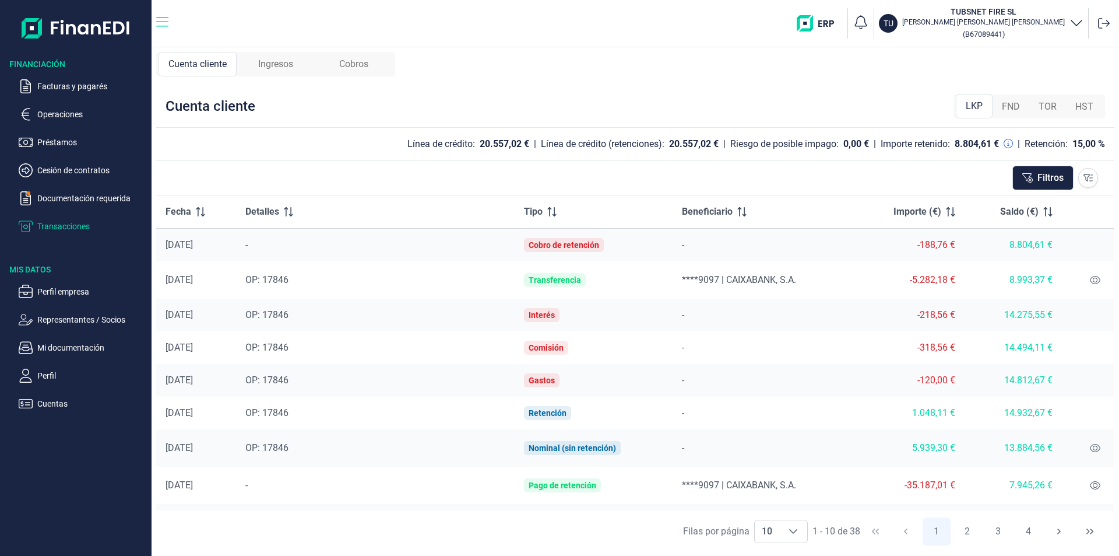
click at [163, 19] on icon "button" at bounding box center [162, 22] width 12 height 14
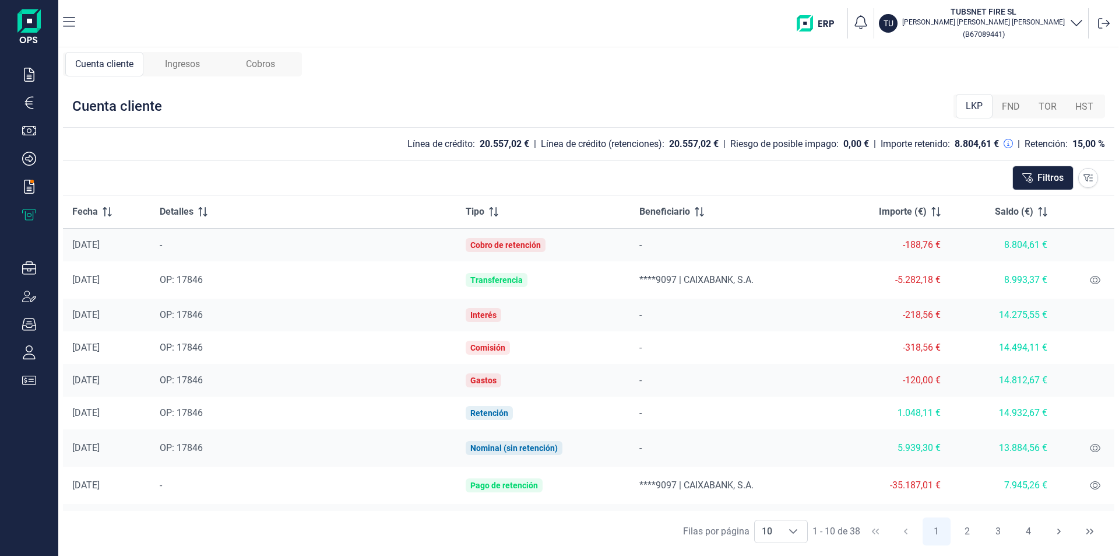
click at [76, 19] on nav "TU TUBSNET FIRE SL [PERSON_NAME] ( B67089441 )" at bounding box center [588, 23] width 1061 height 47
click at [68, 19] on icon "button" at bounding box center [69, 22] width 12 height 14
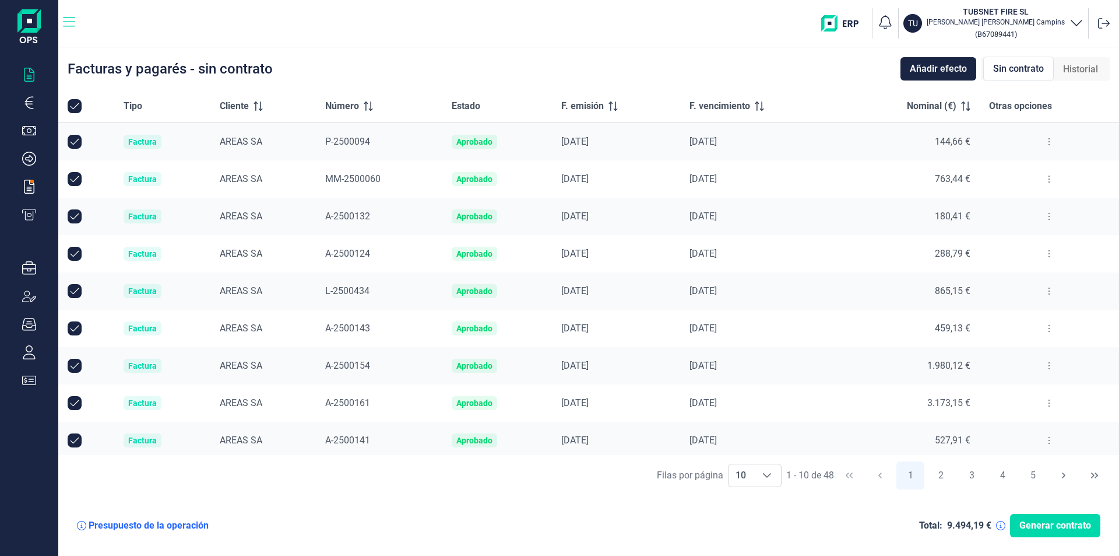
click at [68, 19] on icon "button" at bounding box center [69, 22] width 12 height 14
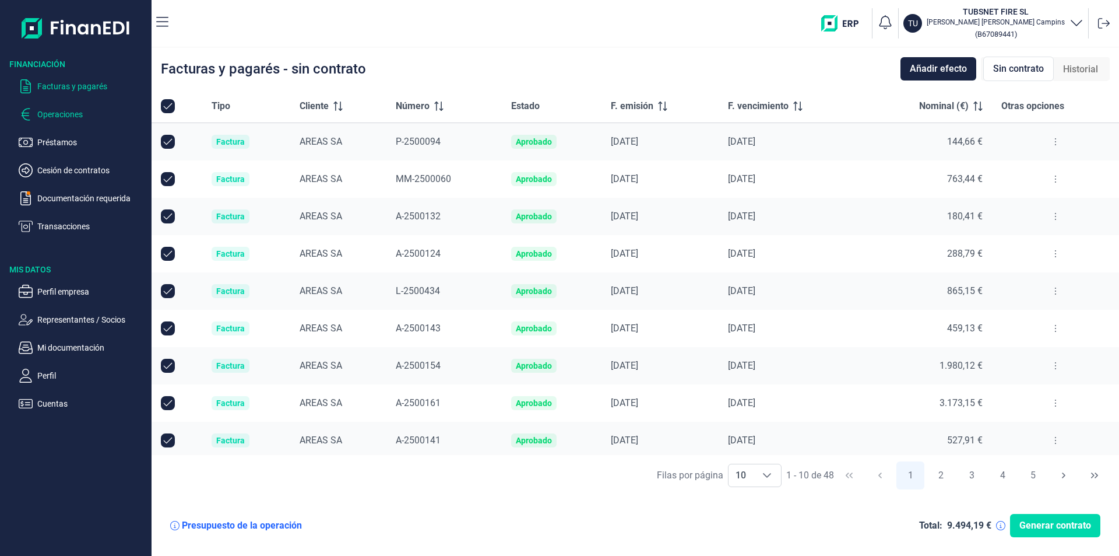
click at [52, 115] on p "Operaciones" at bounding box center [92, 114] width 110 height 14
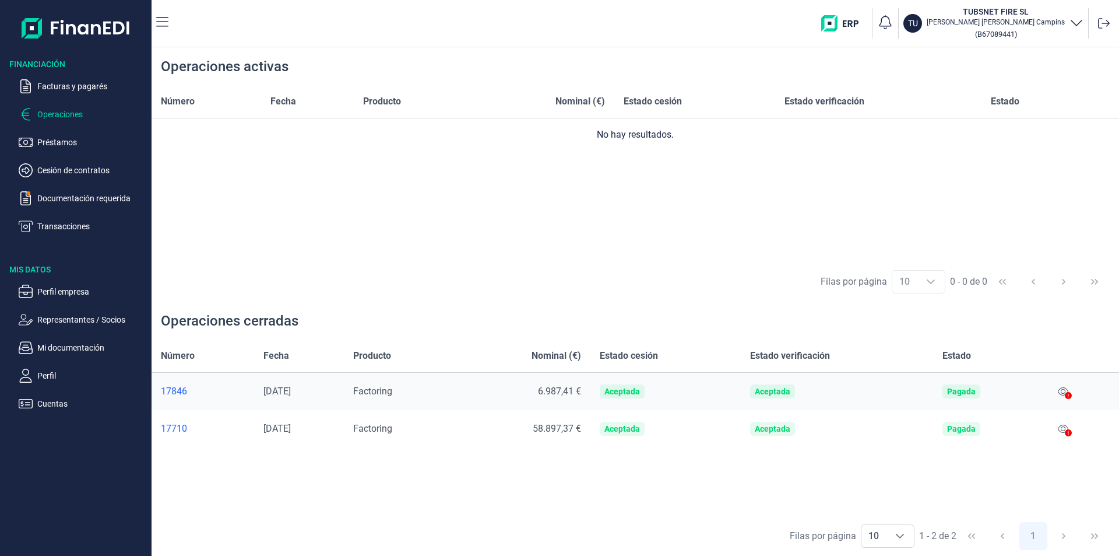
click at [71, 149] on ul "Facturas y pagarés Operaciones Préstamos Cesión de contratos Documentación requ…" at bounding box center [76, 151] width 152 height 163
click at [68, 142] on p "Préstamos" at bounding box center [92, 142] width 110 height 14
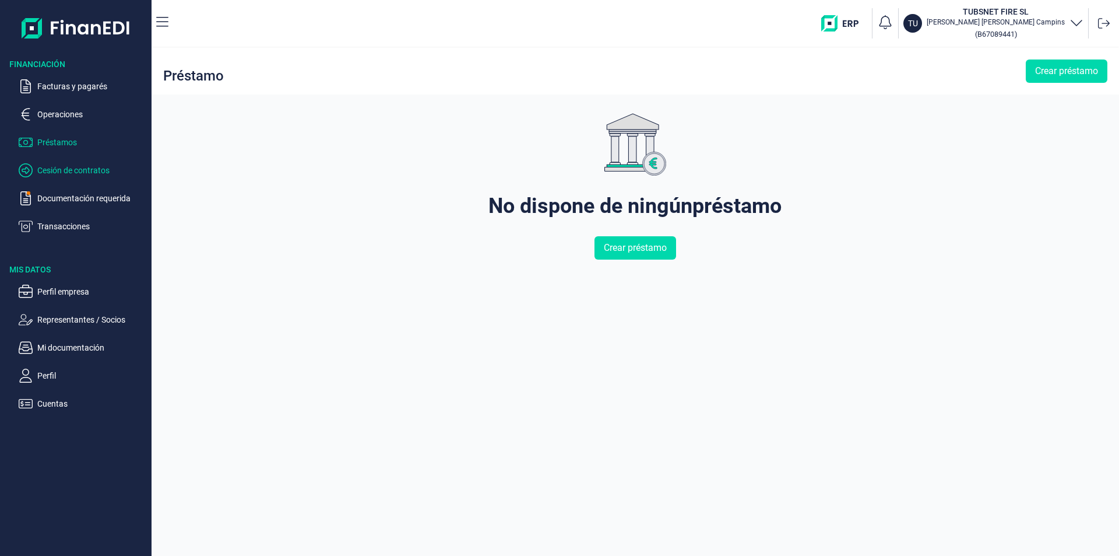
click at [71, 172] on p "Cesión de contratos" at bounding box center [92, 170] width 110 height 14
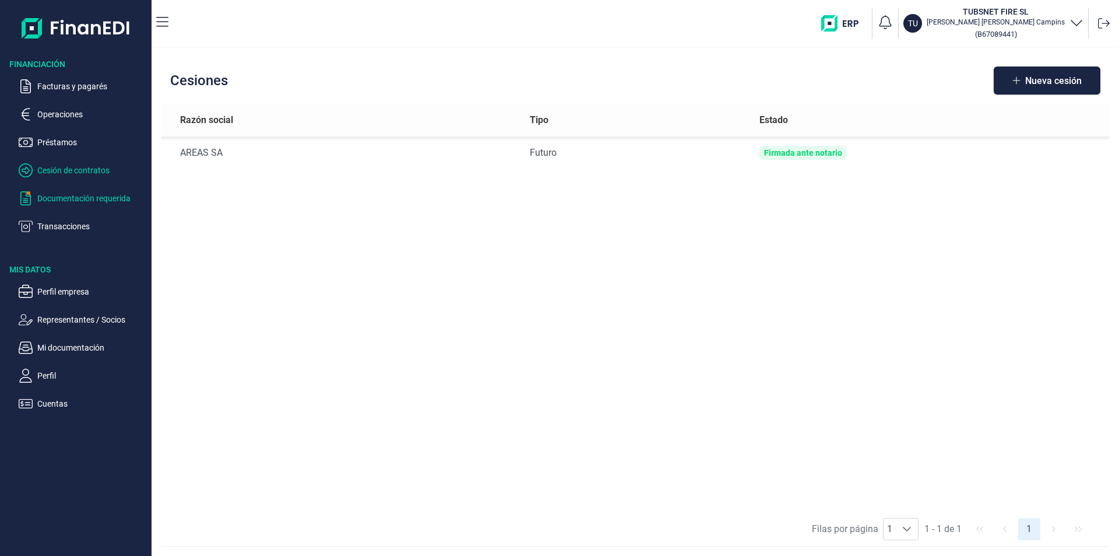
click at [73, 196] on p "Documentación requerida" at bounding box center [92, 198] width 110 height 14
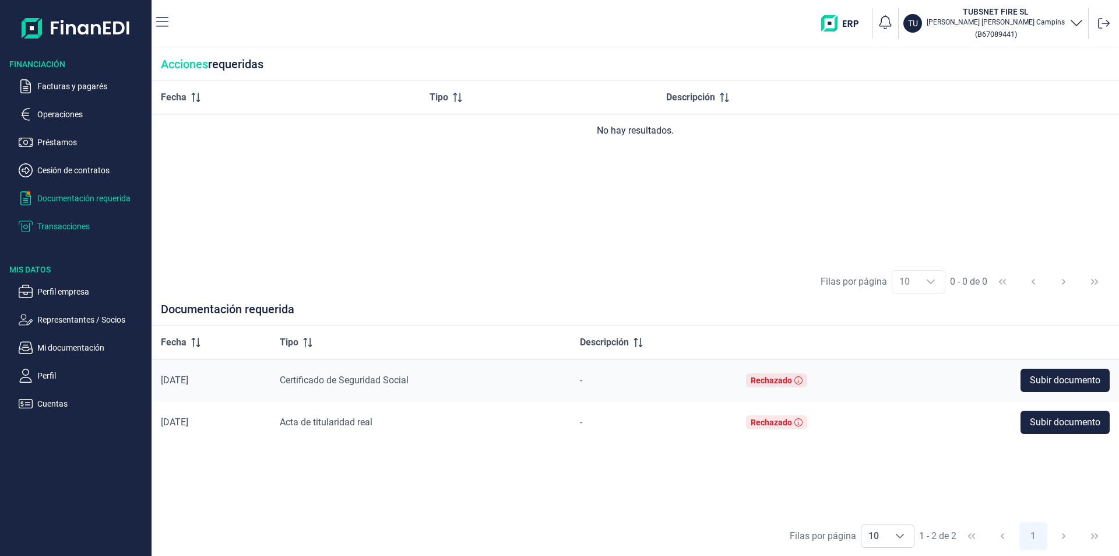
click at [65, 226] on p "Transacciones" at bounding box center [92, 226] width 110 height 14
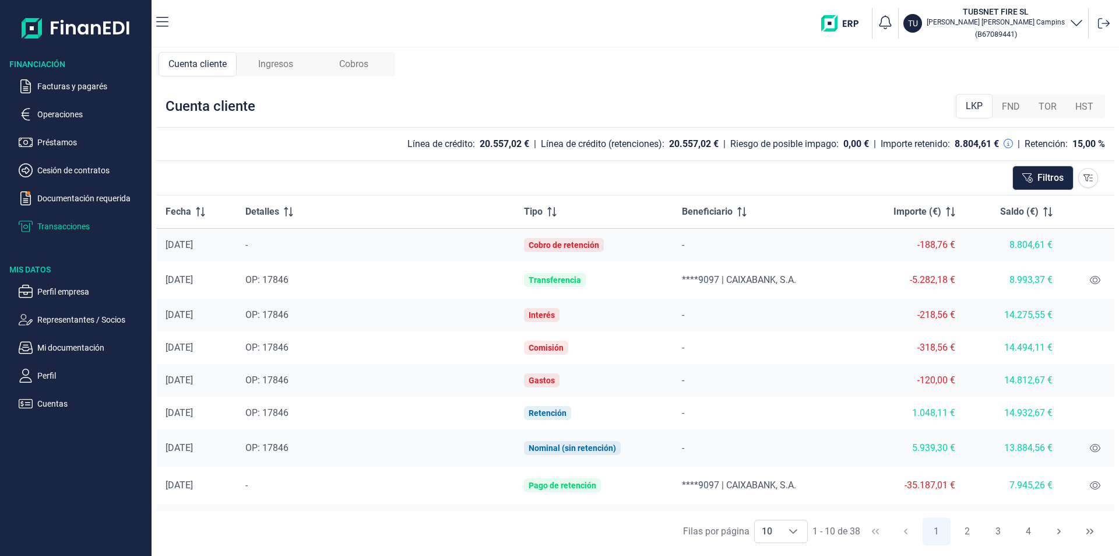
click at [277, 63] on span "Ingresos" at bounding box center [275, 64] width 35 height 14
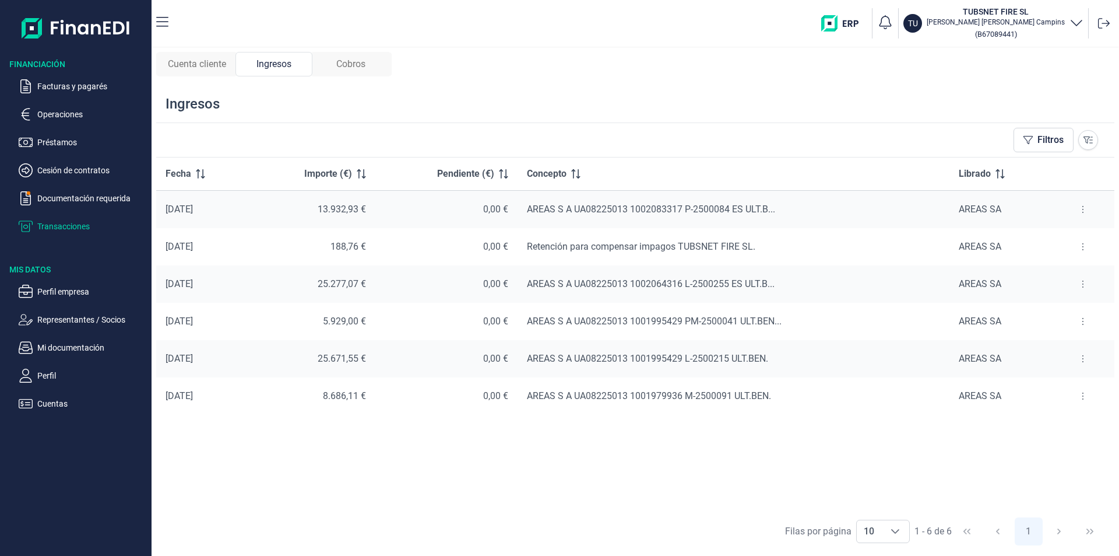
click at [361, 67] on span "Cobros" at bounding box center [350, 64] width 29 height 14
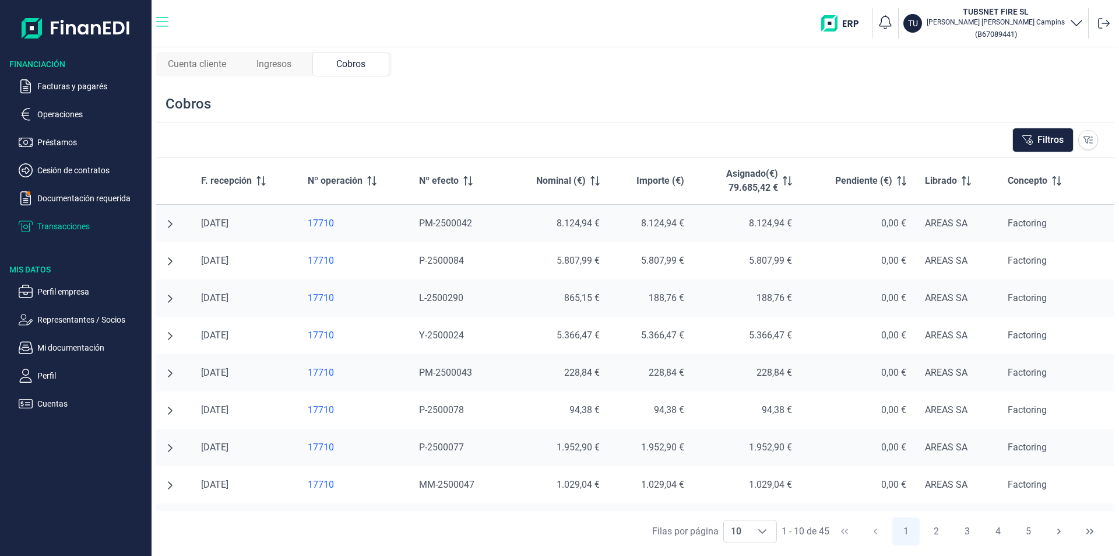
click at [160, 23] on icon "button" at bounding box center [162, 22] width 12 height 14
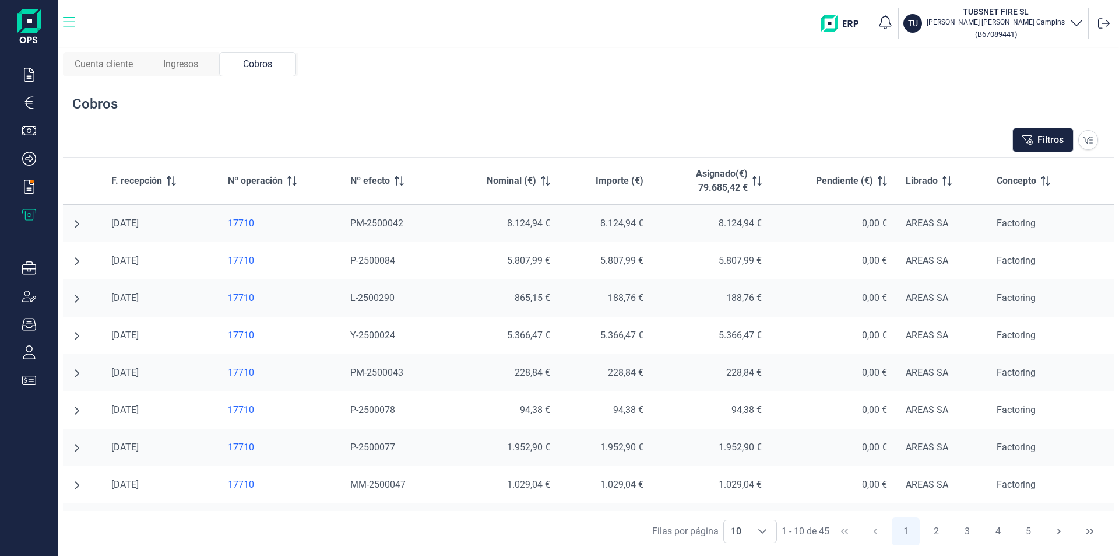
click at [74, 19] on icon "button" at bounding box center [69, 22] width 12 height 14
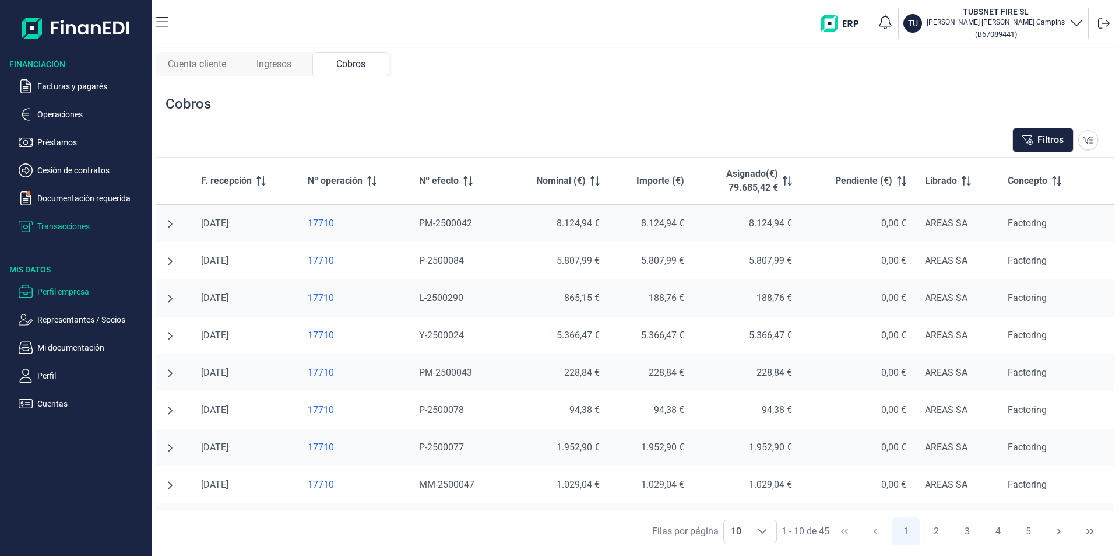
click at [64, 294] on p "Perfil empresa" at bounding box center [92, 291] width 110 height 14
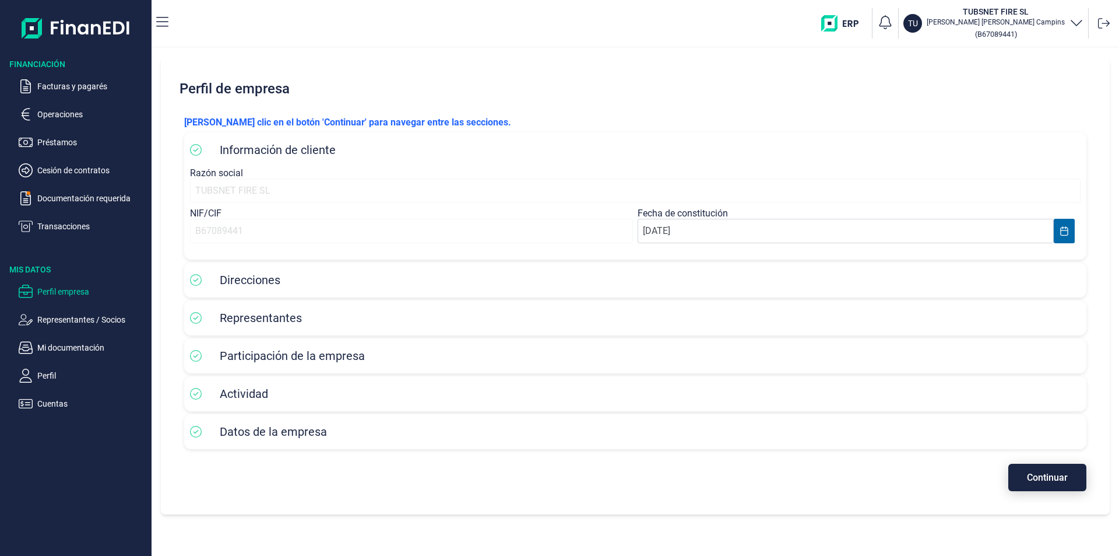
click at [1016, 478] on button "Continuar" at bounding box center [1048, 476] width 78 height 27
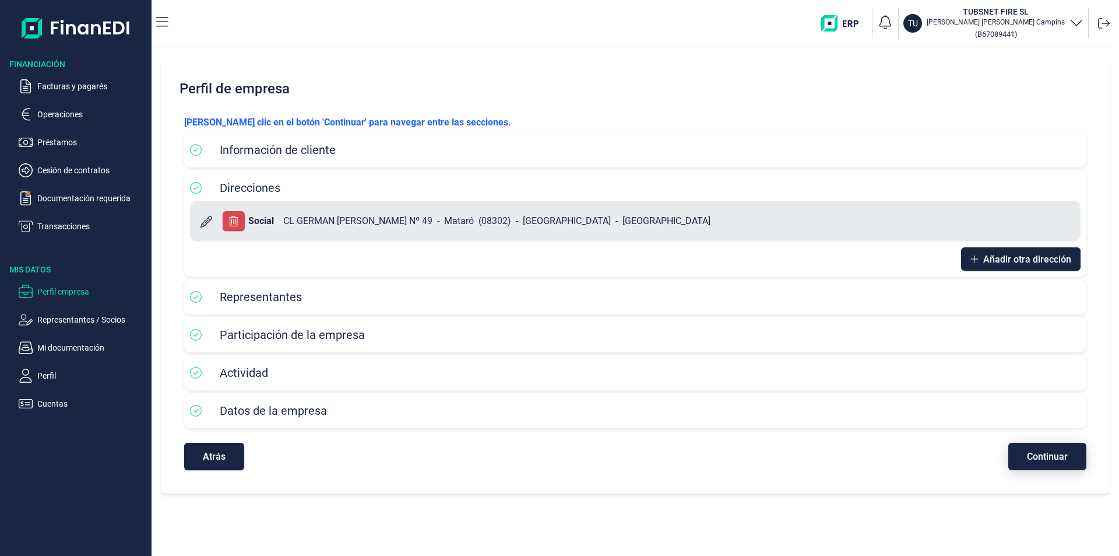
click at [1027, 465] on button "Continuar" at bounding box center [1048, 455] width 78 height 27
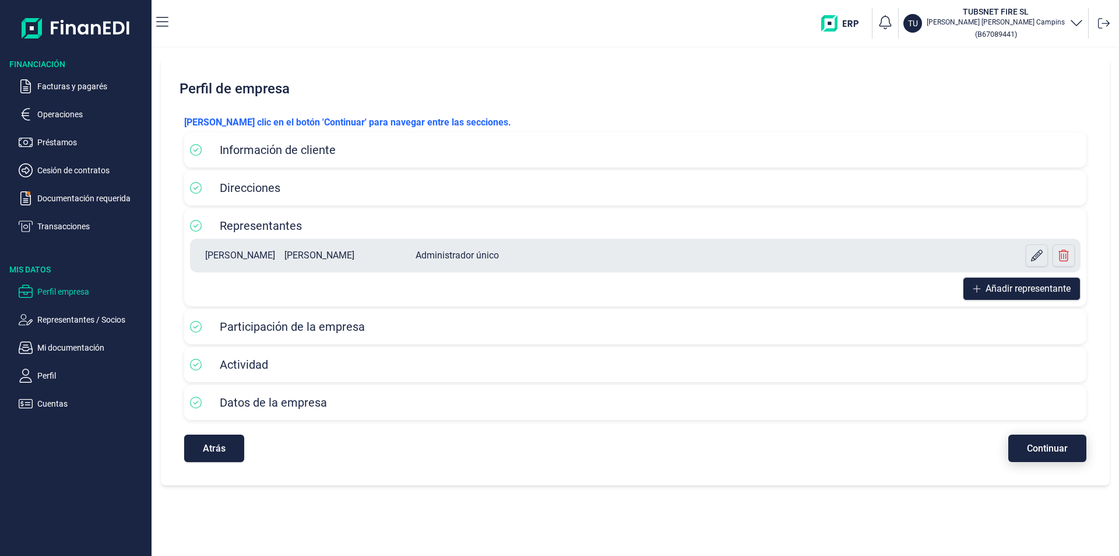
click at [1028, 459] on button "Continuar" at bounding box center [1048, 447] width 78 height 27
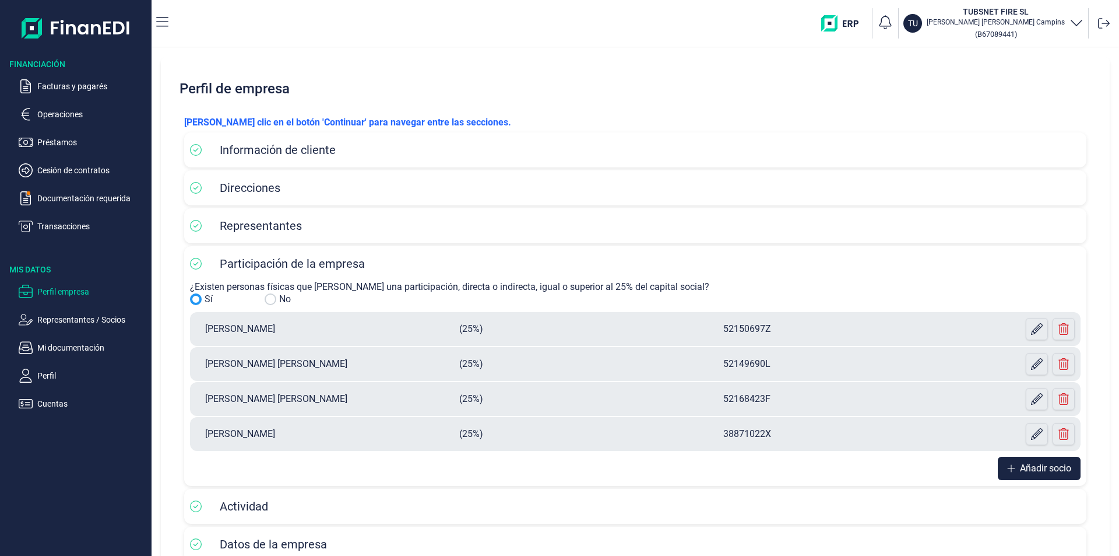
click at [1029, 452] on div "Añadir socio" at bounding box center [635, 466] width 891 height 28
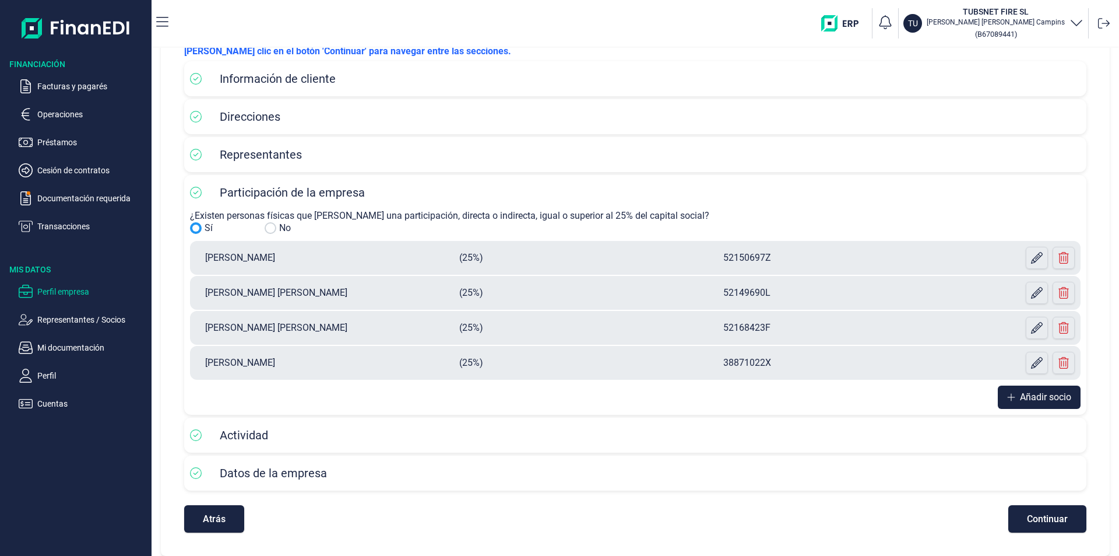
drag, startPoint x: 1049, startPoint y: 529, endPoint x: 1037, endPoint y: 515, distance: 19.0
click at [1049, 530] on button "Continuar" at bounding box center [1048, 518] width 78 height 27
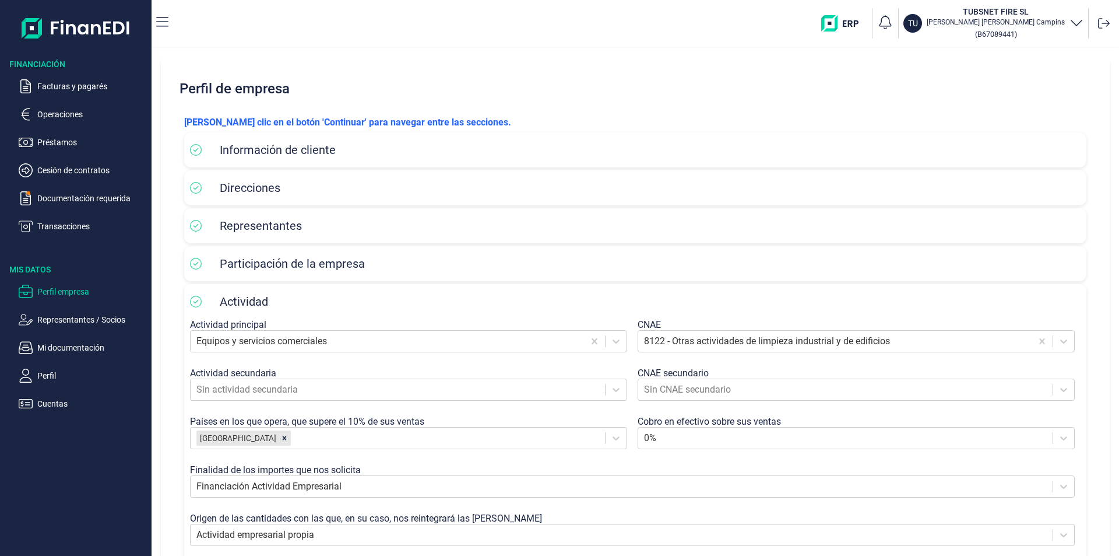
scroll to position [110, 0]
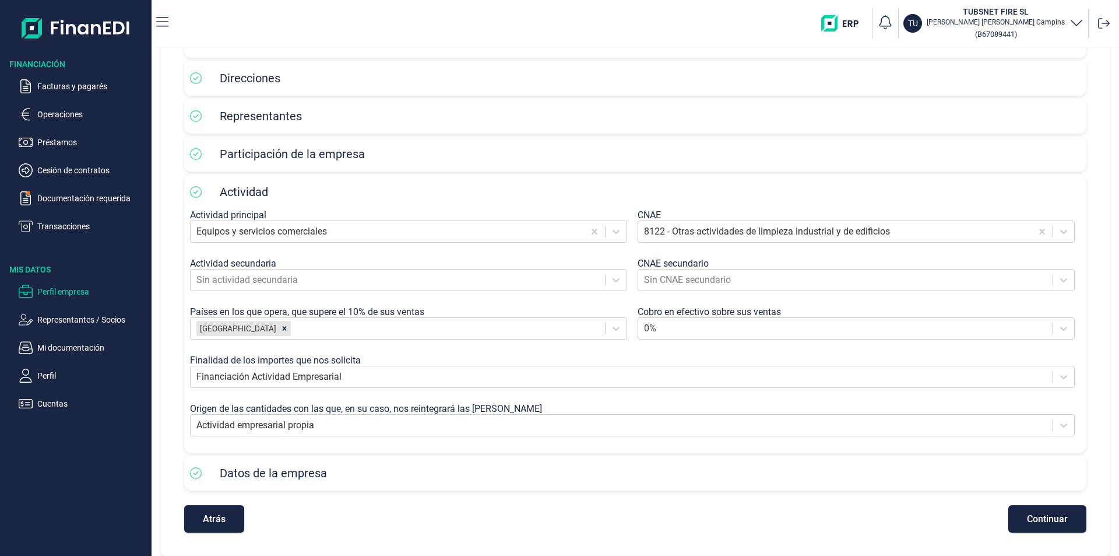
click at [1046, 522] on span "Continuar" at bounding box center [1047, 518] width 41 height 9
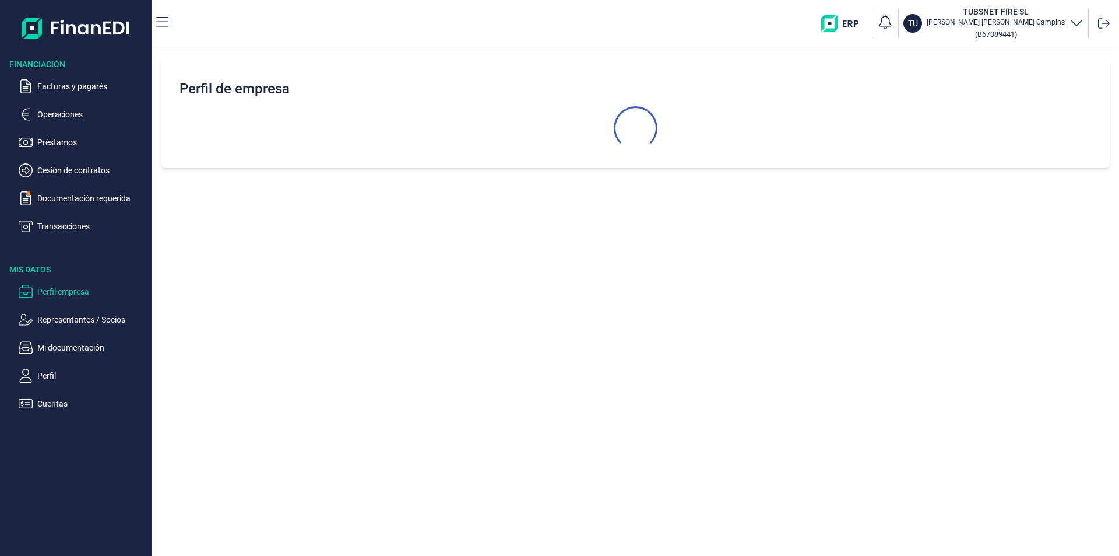
select select "ES"
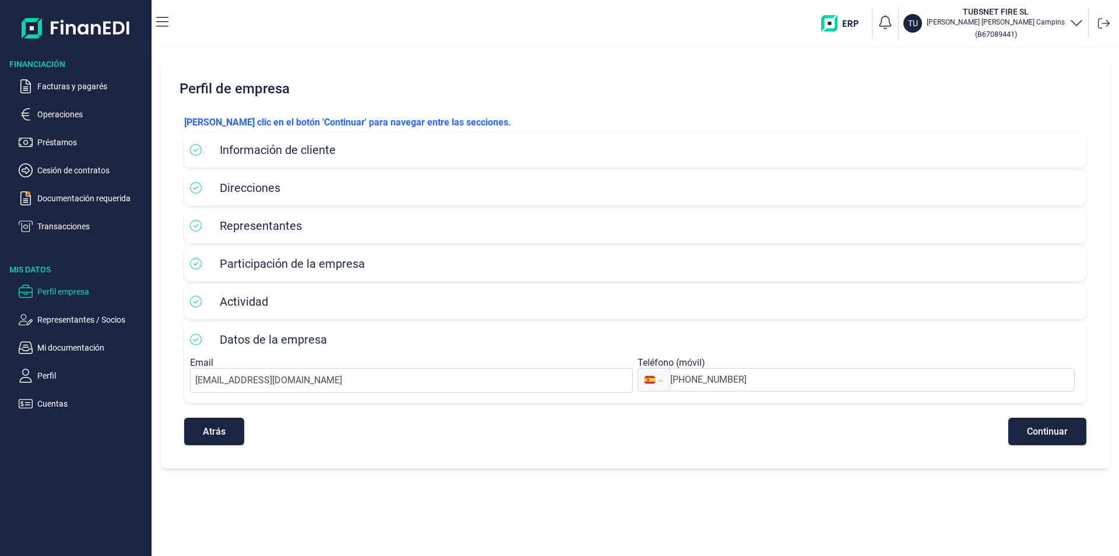
click at [1044, 445] on div "Haga clic en el botón 'Continuar' para navegar entre las secciones. Información…" at bounding box center [635, 280] width 921 height 348
click at [1051, 431] on span "Continuar" at bounding box center [1047, 431] width 41 height 9
select select "ES"
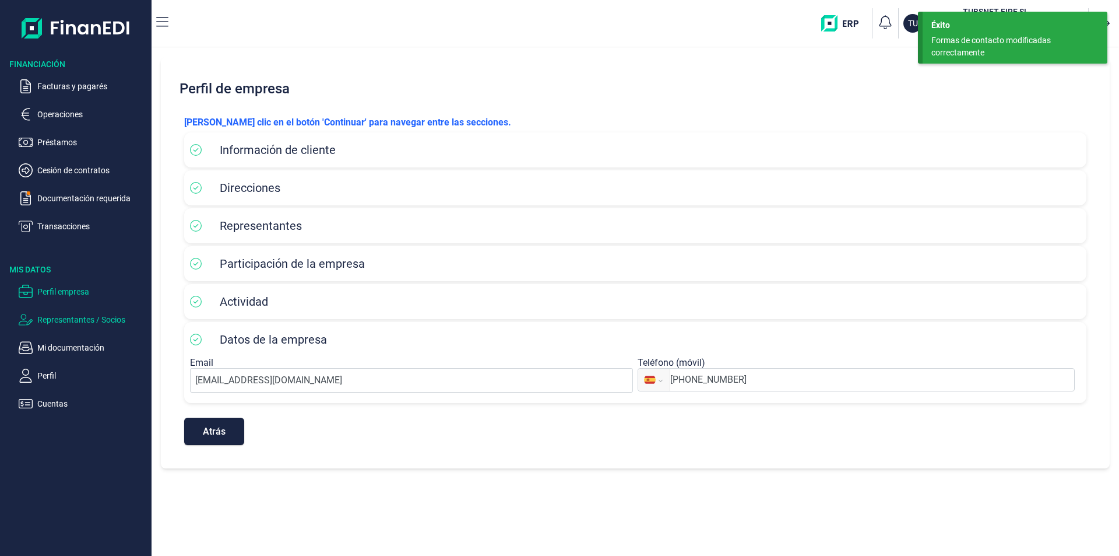
click at [83, 313] on p "Representantes / Socios" at bounding box center [92, 319] width 110 height 14
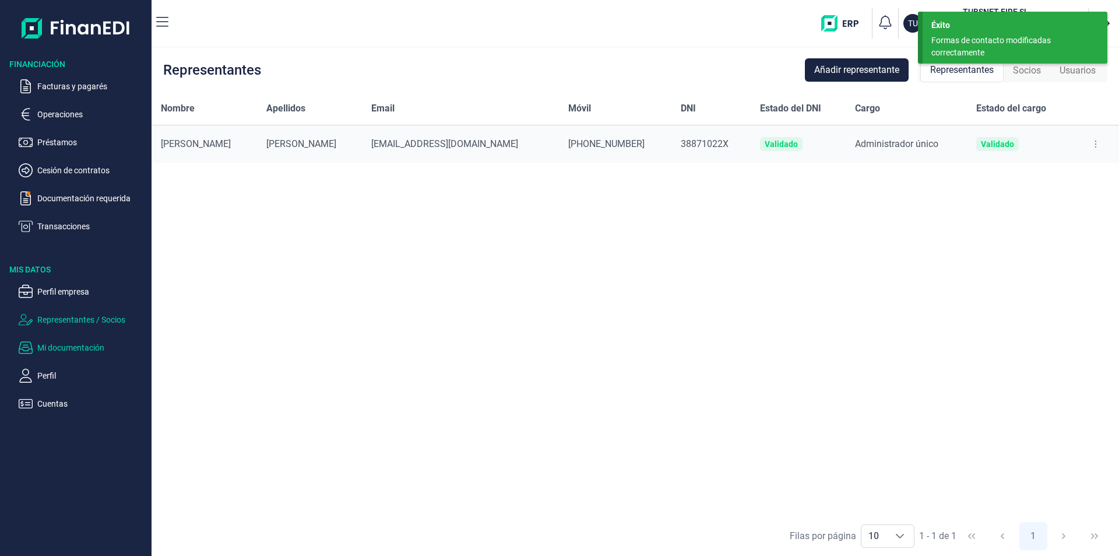
click at [59, 347] on p "Mi documentación" at bounding box center [92, 347] width 110 height 14
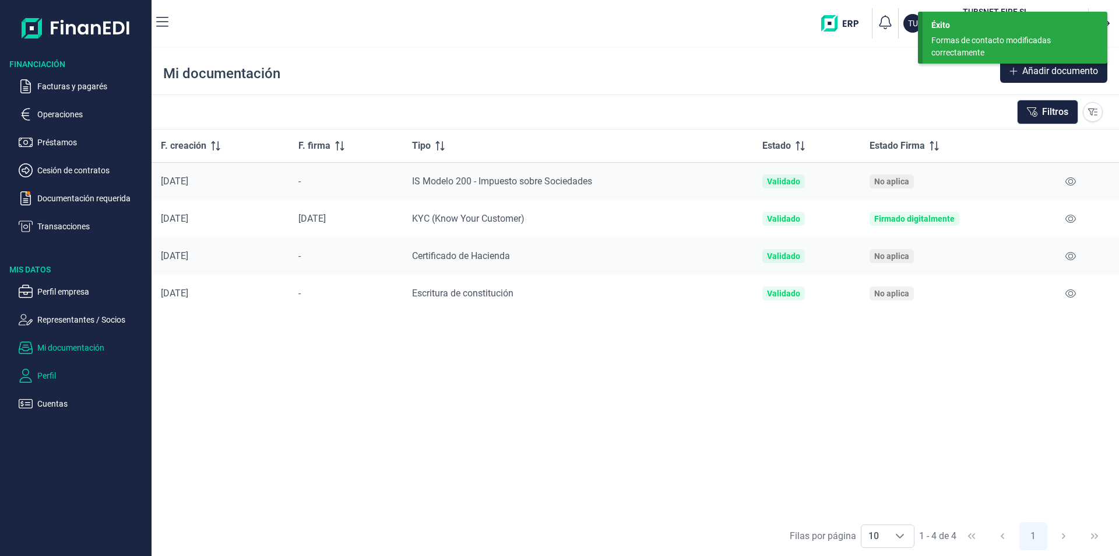
click at [52, 370] on p "Perfil" at bounding box center [92, 375] width 110 height 14
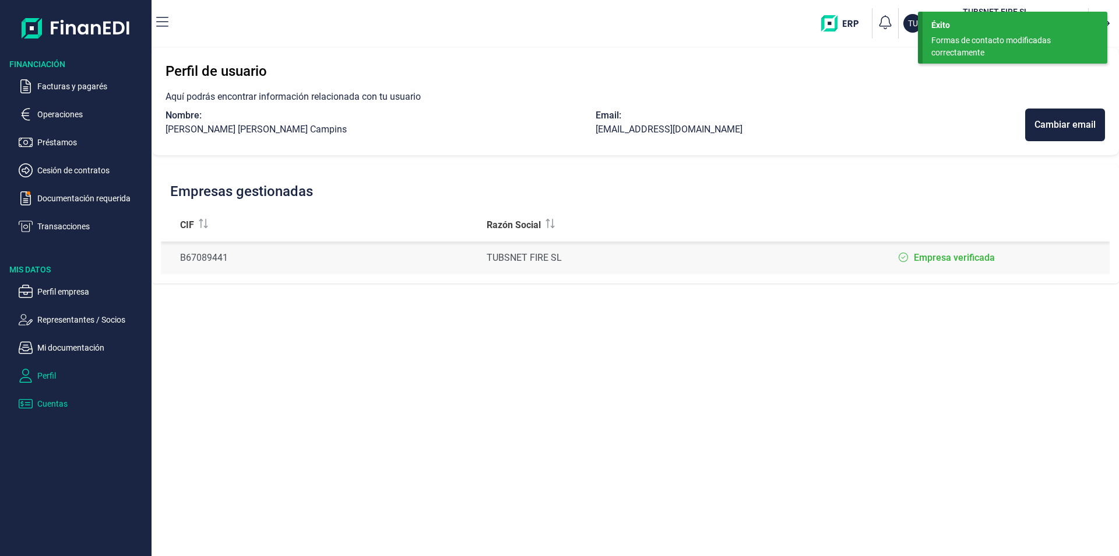
click at [62, 401] on p "Cuentas" at bounding box center [92, 403] width 110 height 14
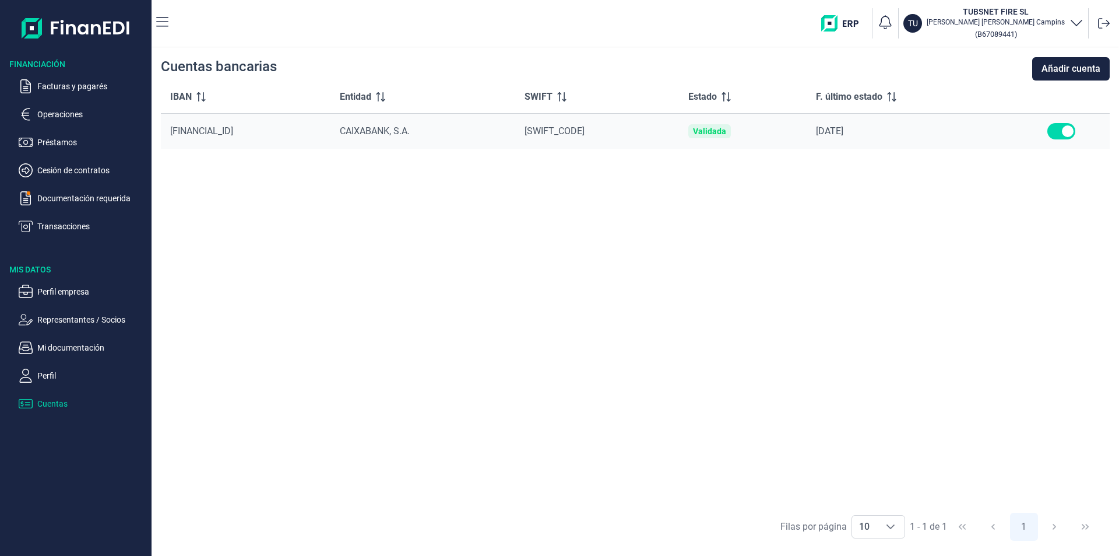
click at [1070, 20] on icon "button" at bounding box center [1077, 22] width 14 height 14
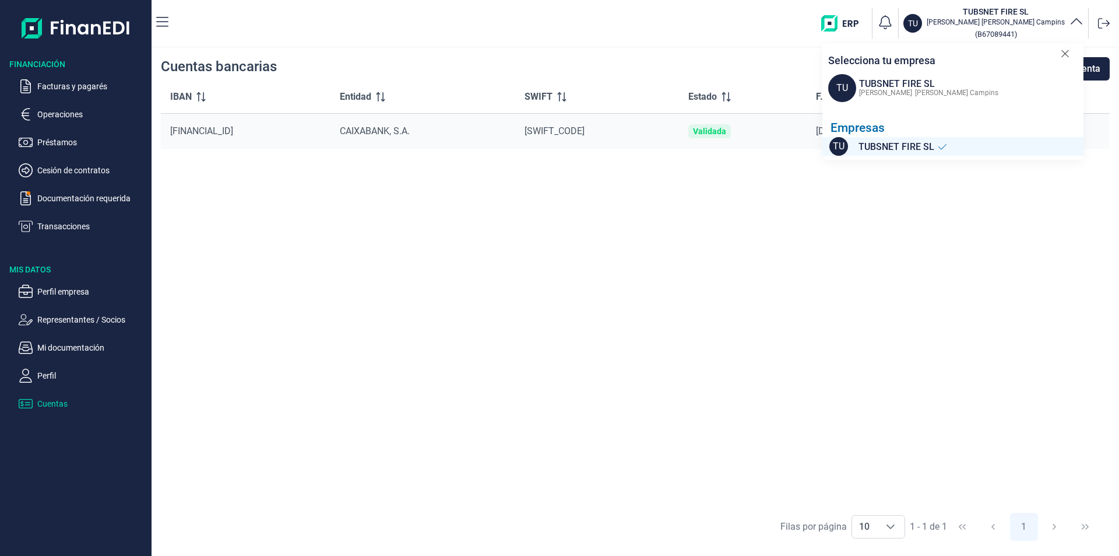
click at [1030, 242] on div "IBAN Entidad SWIFT Estado F. último estado ES33 2100 0476 9802 0027 9097 CAIXAB…" at bounding box center [635, 293] width 949 height 426
click at [1064, 51] on icon at bounding box center [1065, 54] width 9 height 12
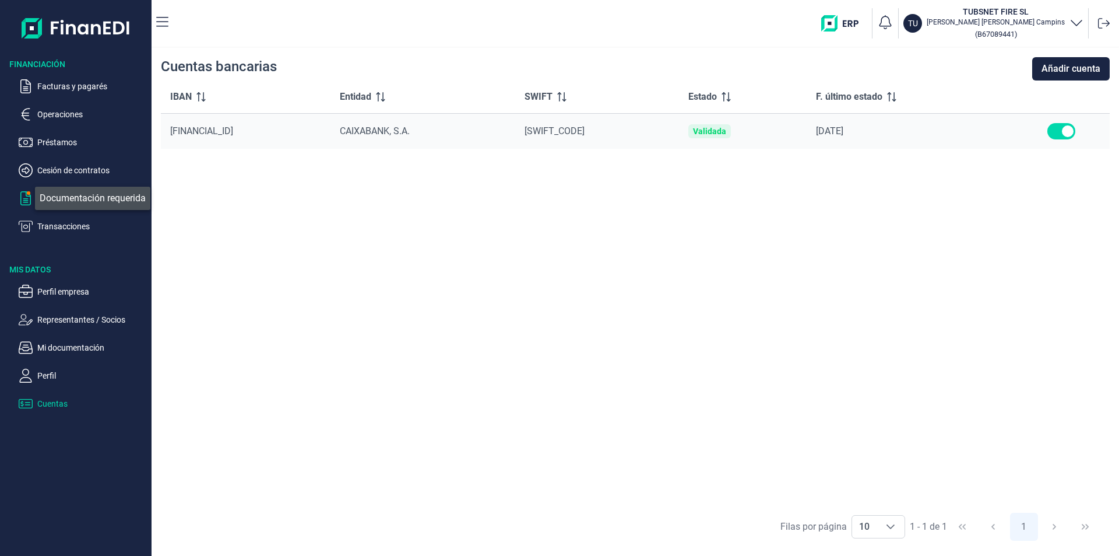
click at [25, 196] on icon "button" at bounding box center [26, 198] width 14 height 14
